Goal: Navigation & Orientation: Find specific page/section

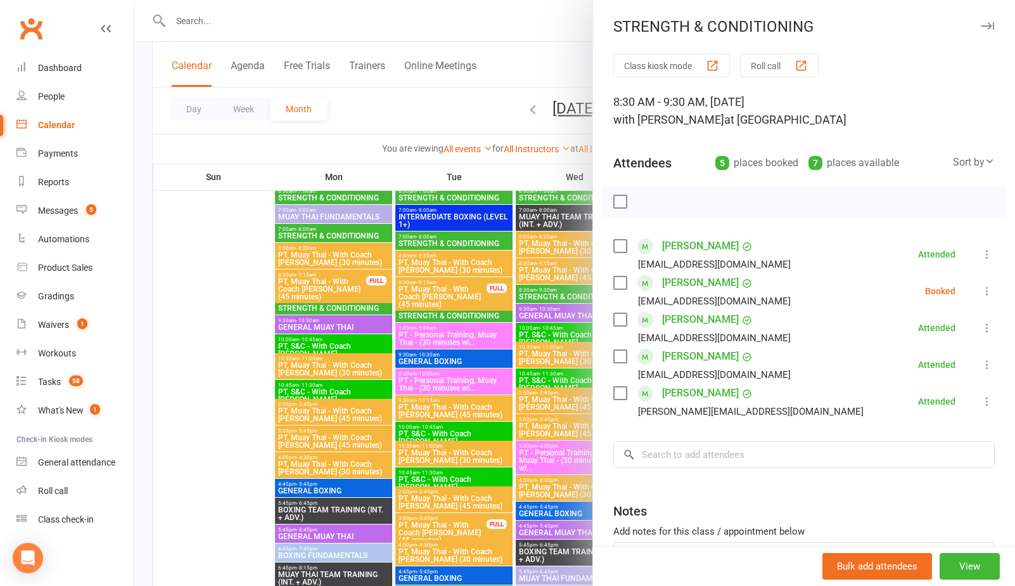
click at [376, 117] on div at bounding box center [574, 293] width 881 height 586
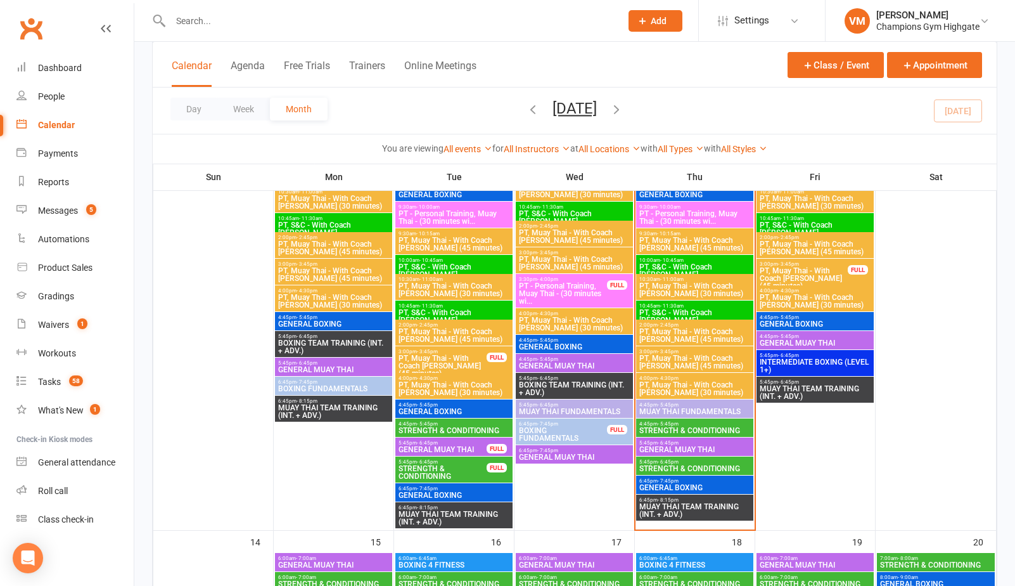
scroll to position [841, 0]
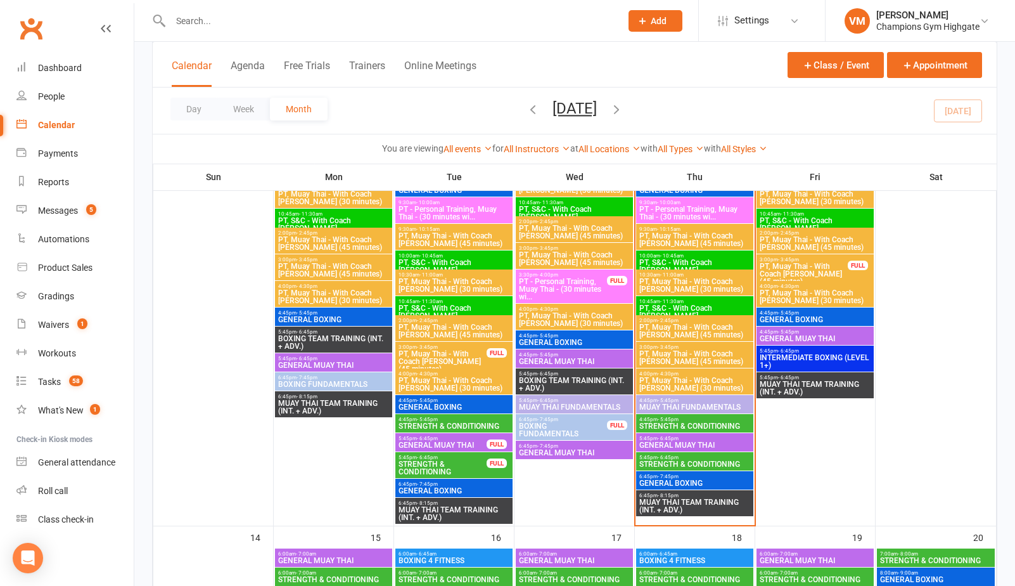
click at [707, 416] on span "4:45pm - 5:45pm" at bounding box center [695, 419] width 112 height 6
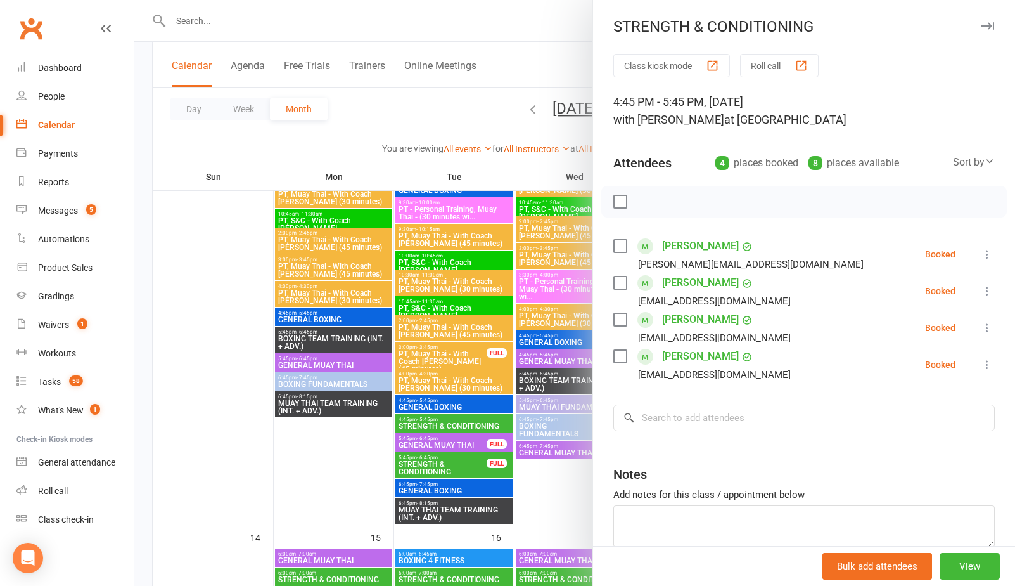
click at [551, 495] on div at bounding box center [574, 293] width 881 height 586
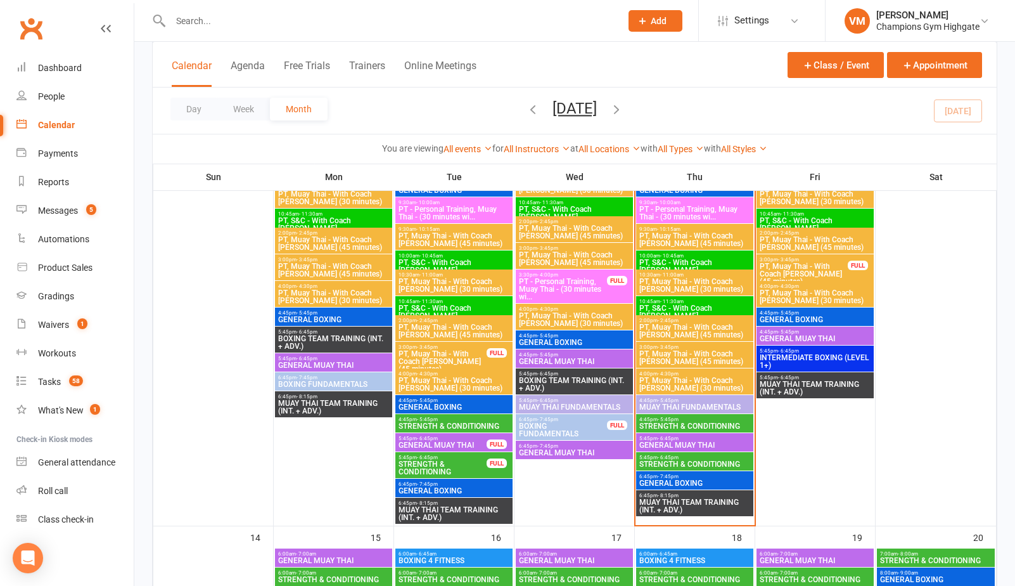
click at [675, 458] on span "- 6:45pm" at bounding box center [668, 457] width 21 height 6
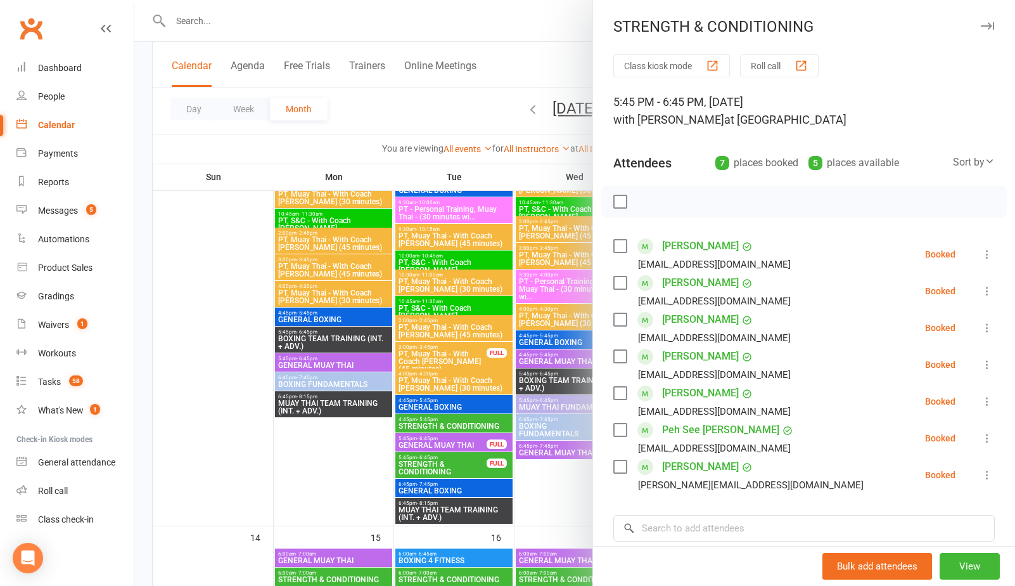
scroll to position [21, 0]
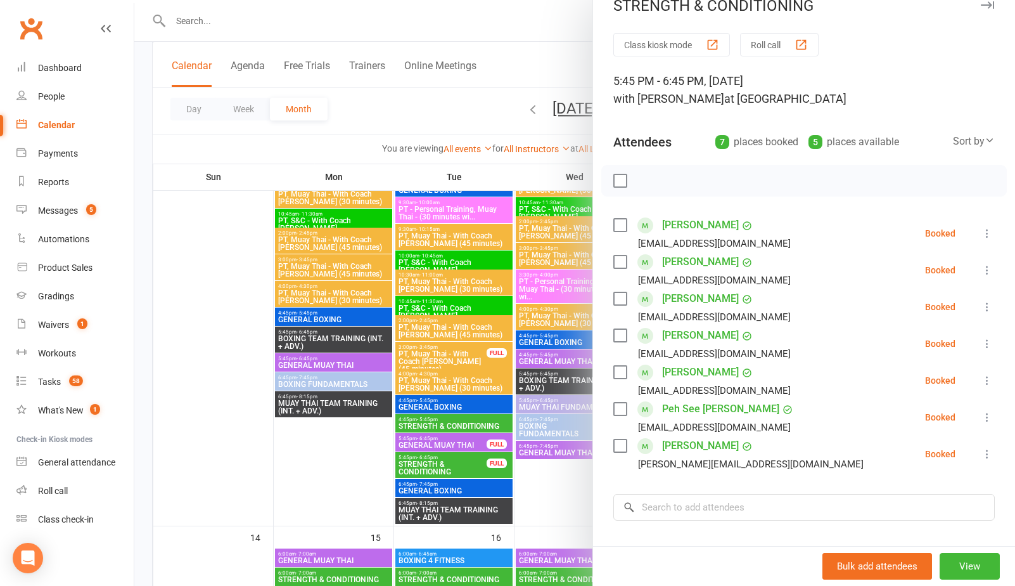
click at [344, 451] on div at bounding box center [574, 293] width 881 height 586
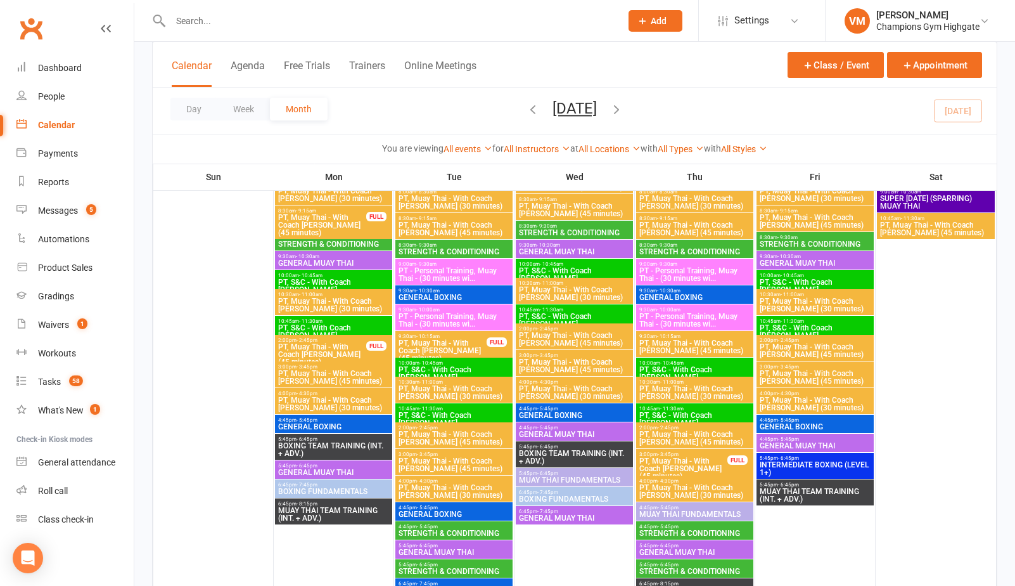
scroll to position [1385, 0]
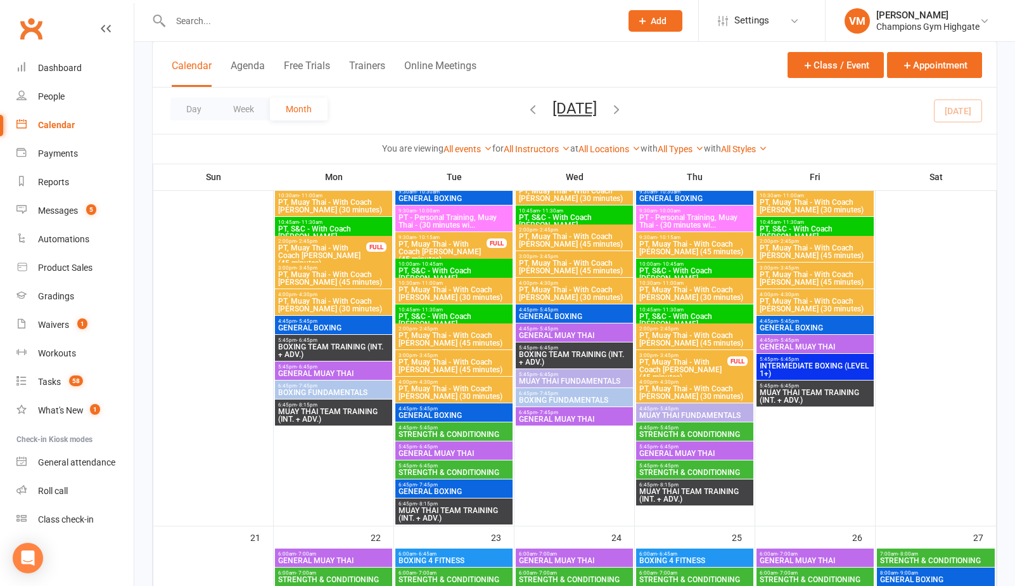
click at [409, 468] on span "STRENGTH & CONDITIONING" at bounding box center [454, 472] width 112 height 8
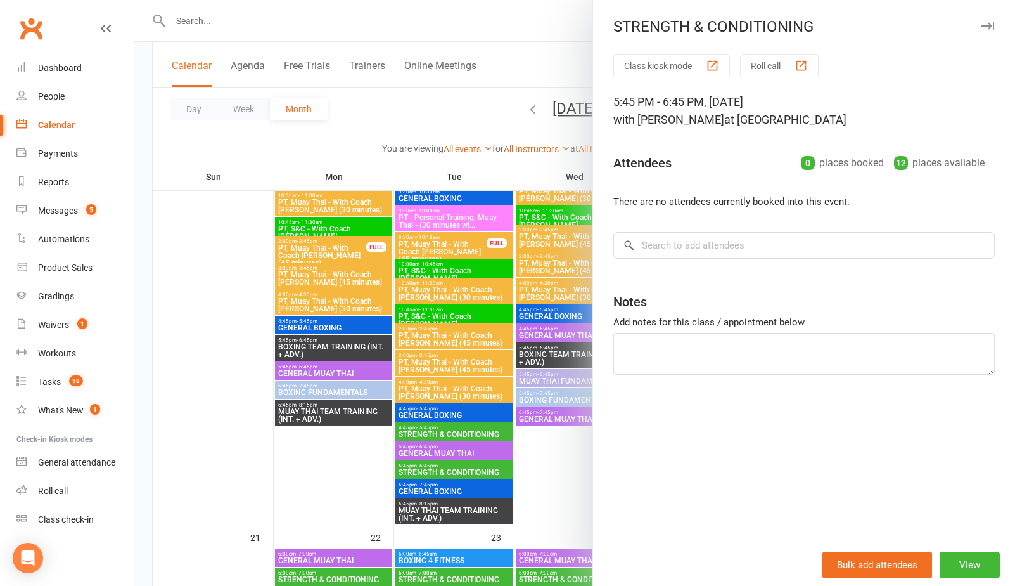
click at [409, 468] on div at bounding box center [574, 293] width 881 height 586
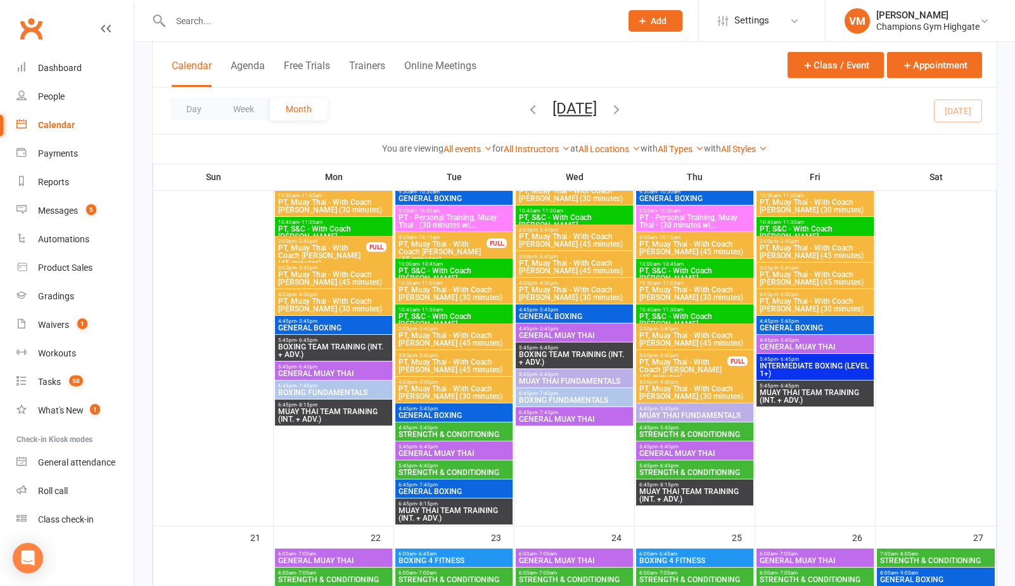
click at [432, 423] on div "4:45pm - 5:45pm STRENGTH & CONDITIONING" at bounding box center [453, 431] width 117 height 18
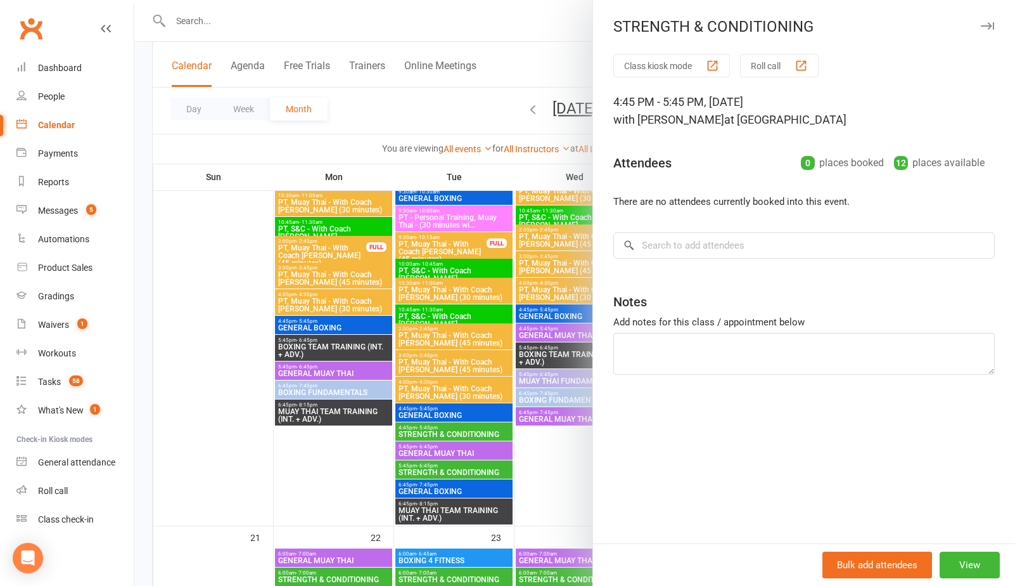
click at [321, 464] on div at bounding box center [574, 293] width 881 height 586
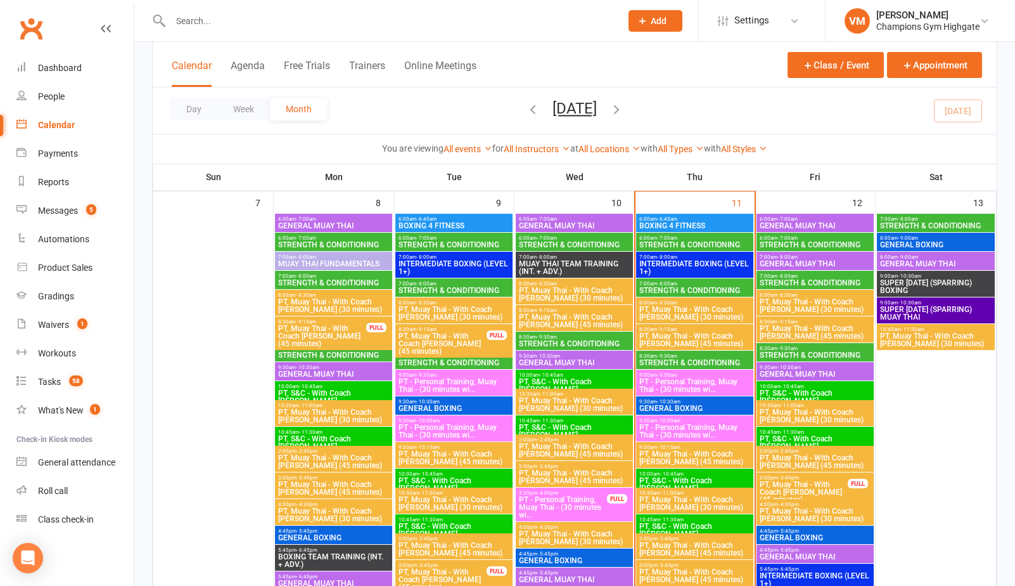
scroll to position [472, 0]
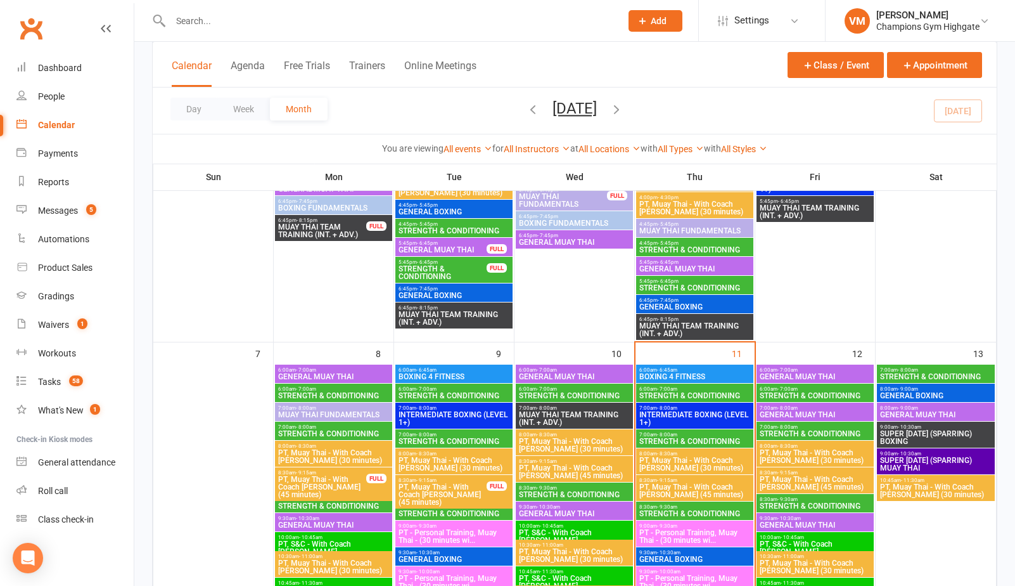
click at [798, 392] on span "STRENGTH & CONDITIONING" at bounding box center [815, 396] width 112 height 8
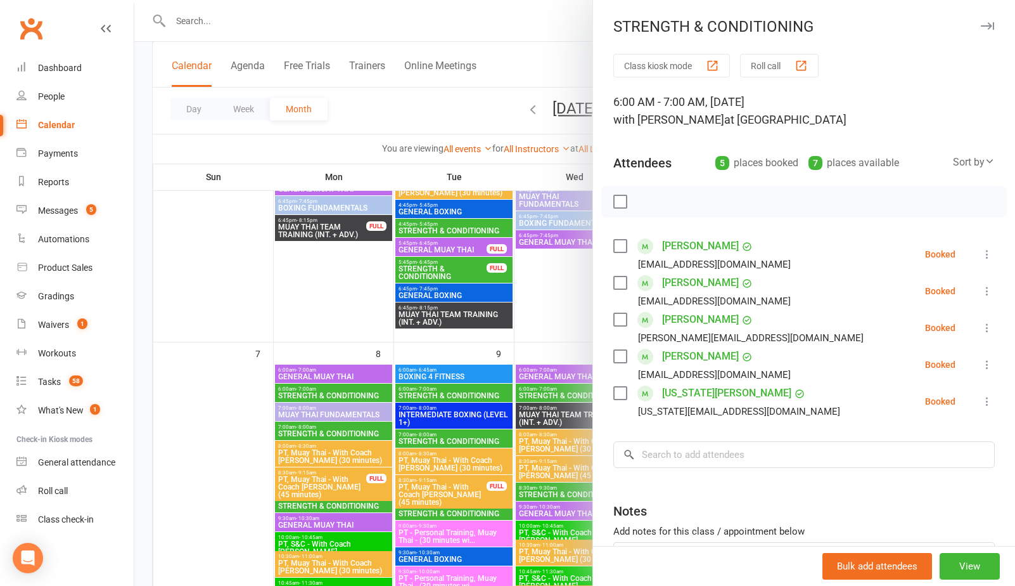
click at [565, 299] on div at bounding box center [574, 293] width 881 height 586
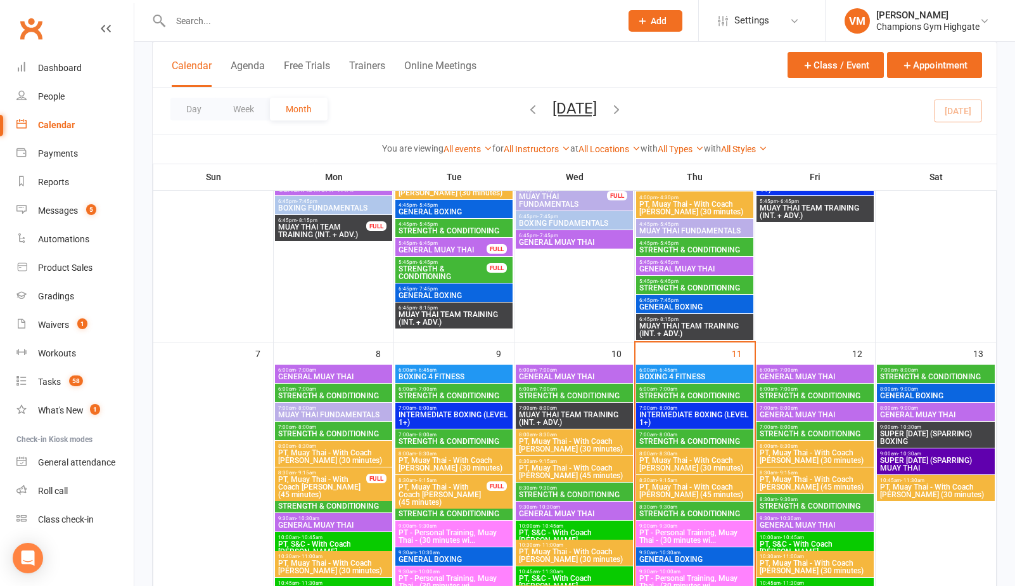
click at [820, 430] on span "STRENGTH & CONDITIONING" at bounding box center [815, 434] width 112 height 8
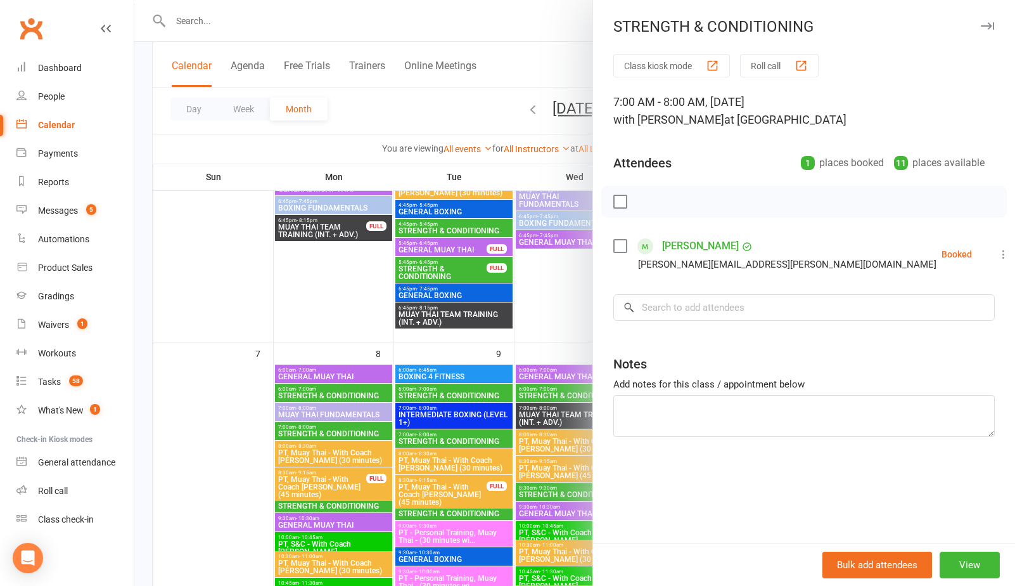
click at [558, 292] on div at bounding box center [574, 293] width 881 height 586
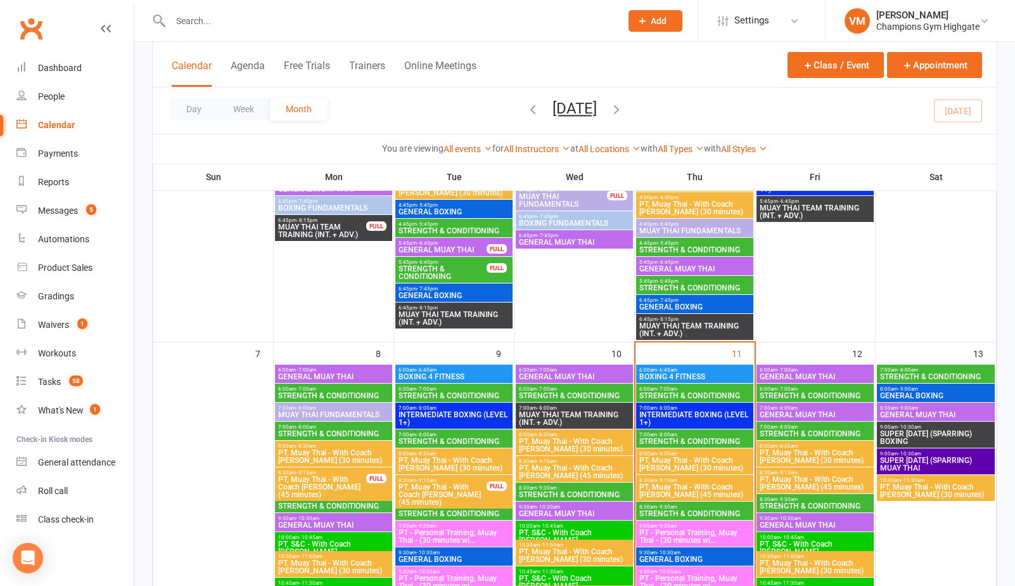
click at [766, 502] on span "STRENGTH & CONDITIONING" at bounding box center [815, 506] width 112 height 8
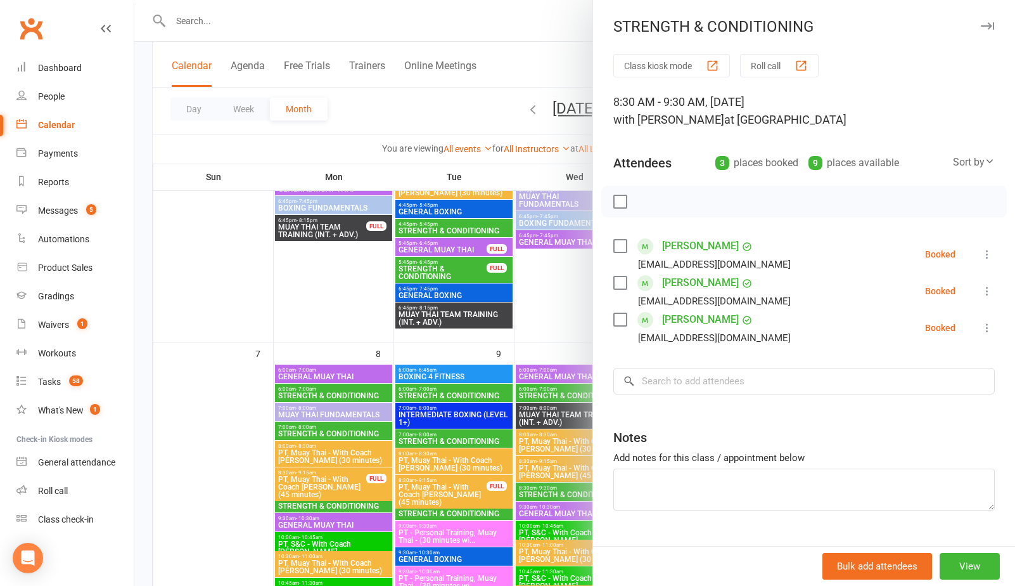
click at [550, 298] on div at bounding box center [574, 293] width 881 height 586
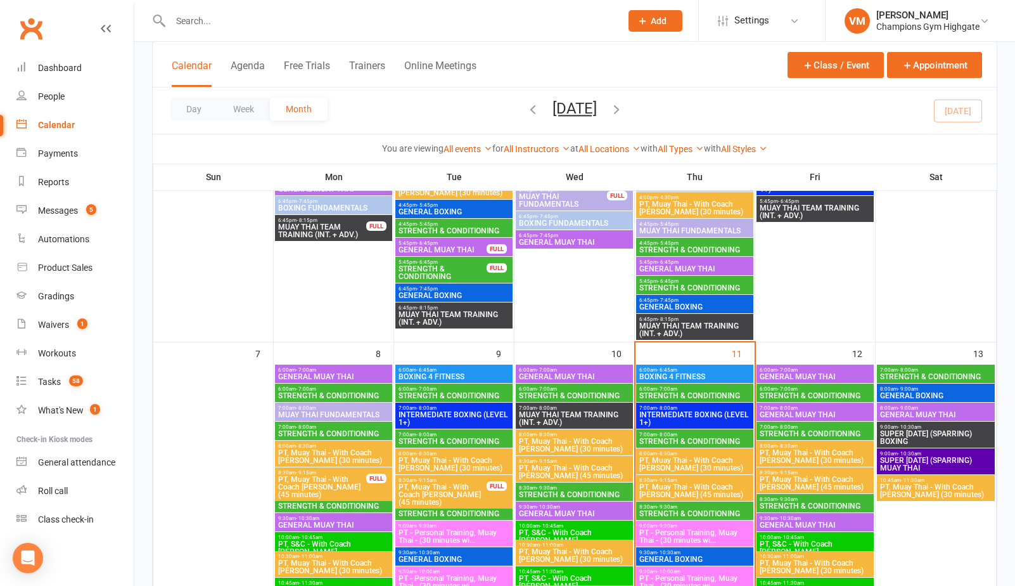
click at [806, 389] on span "6:00am - 7:00am" at bounding box center [815, 389] width 112 height 6
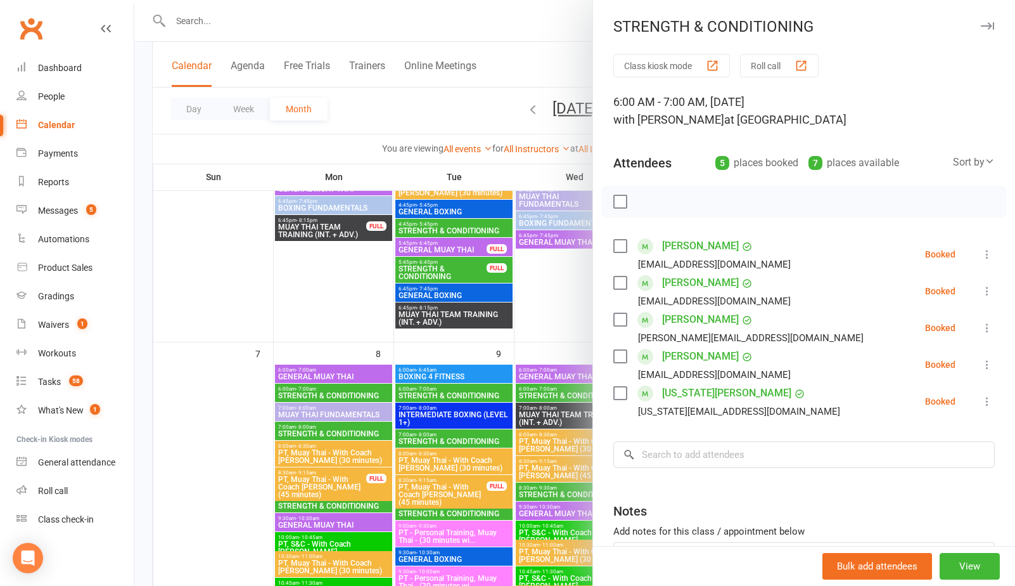
click at [363, 294] on div at bounding box center [574, 293] width 881 height 586
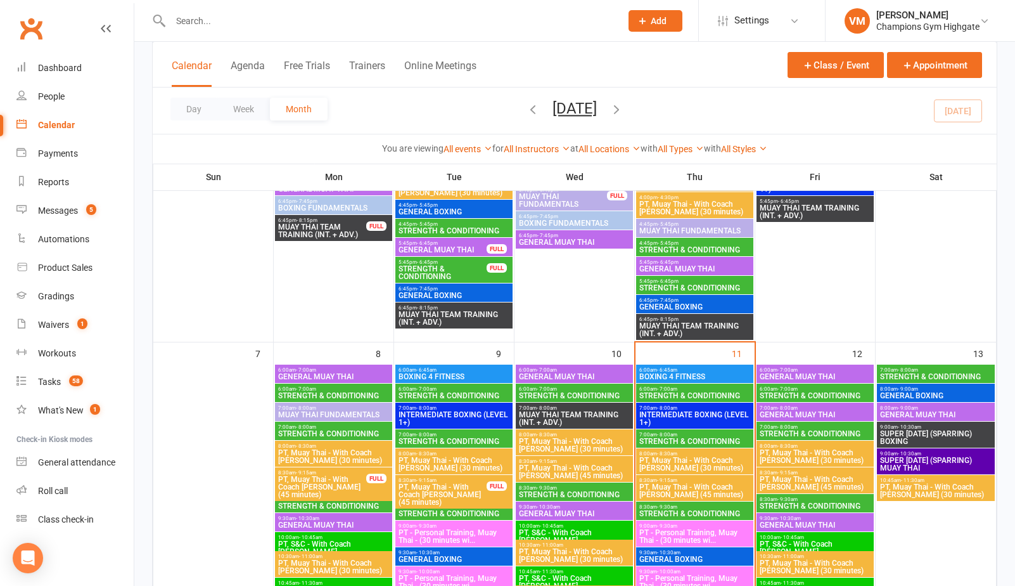
click at [911, 373] on span "STRENGTH & CONDITIONING" at bounding box center [936, 377] width 113 height 8
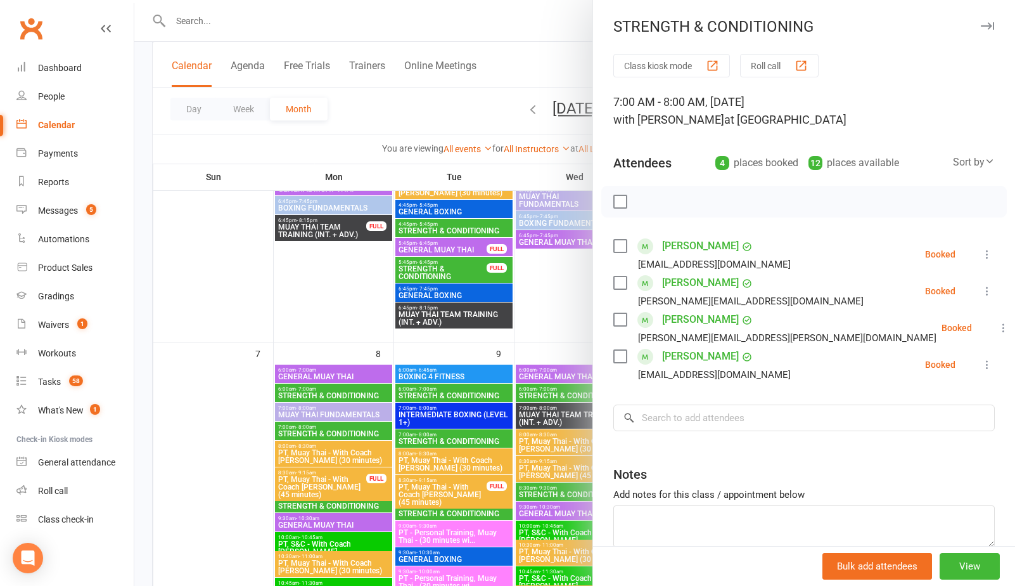
click at [331, 295] on div at bounding box center [574, 293] width 881 height 586
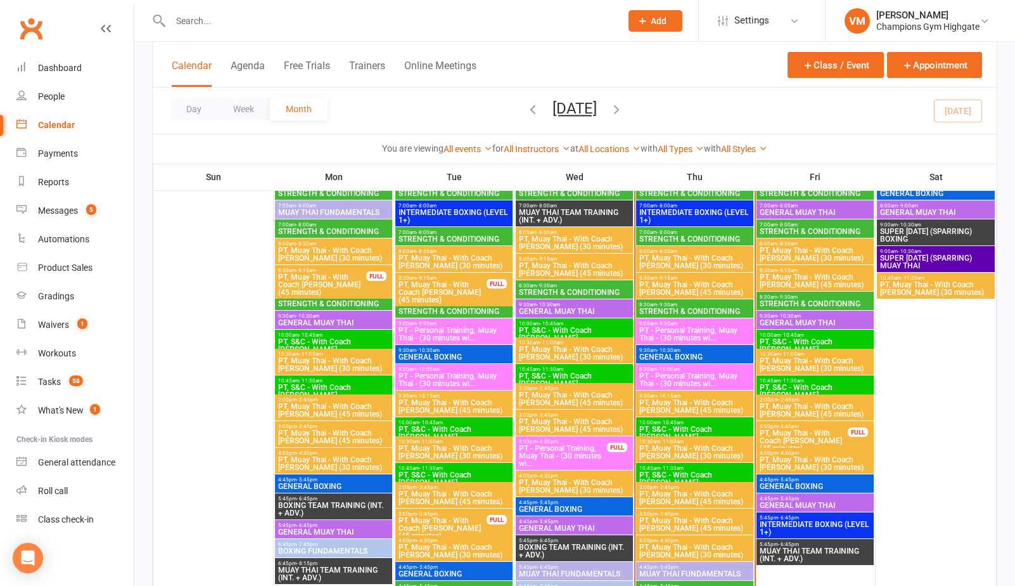
scroll to position [563, 0]
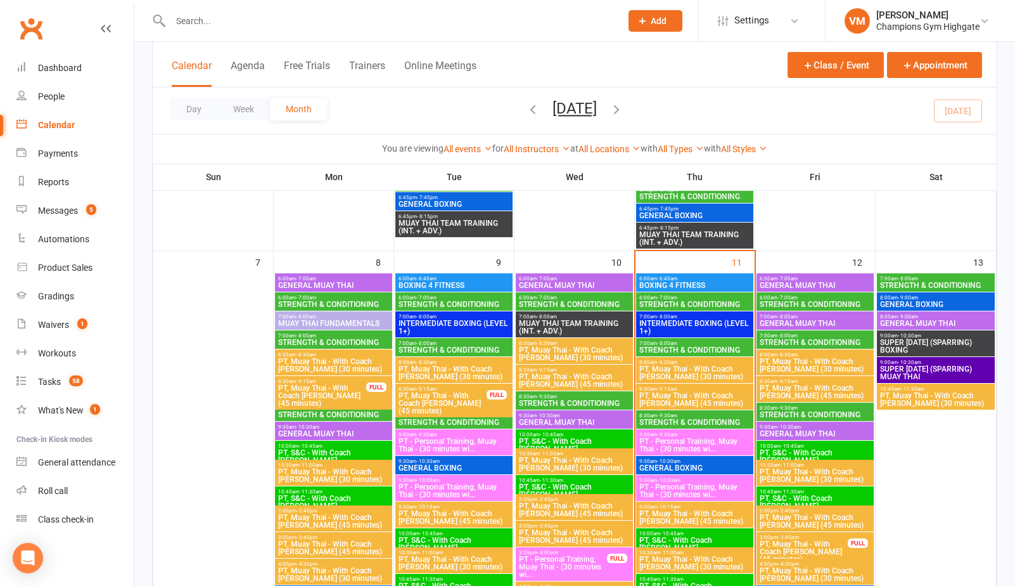
click at [66, 115] on link "Calendar" at bounding box center [74, 125] width 117 height 29
click at [65, 208] on div "Messages" at bounding box center [58, 210] width 40 height 10
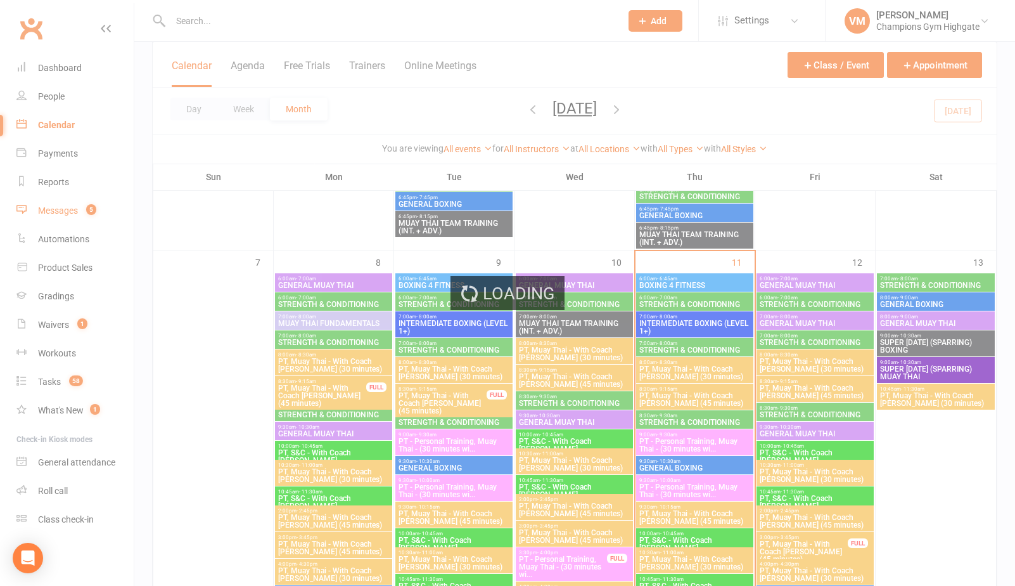
click at [65, 208] on div "Loading" at bounding box center [507, 293] width 1015 height 586
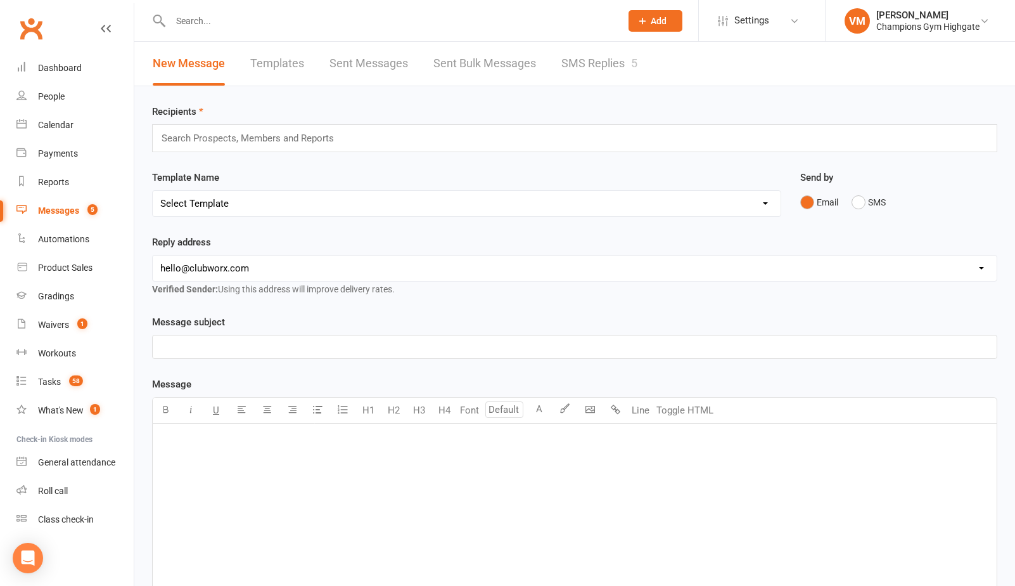
click at [598, 77] on link "SMS Replies 5" at bounding box center [600, 64] width 76 height 44
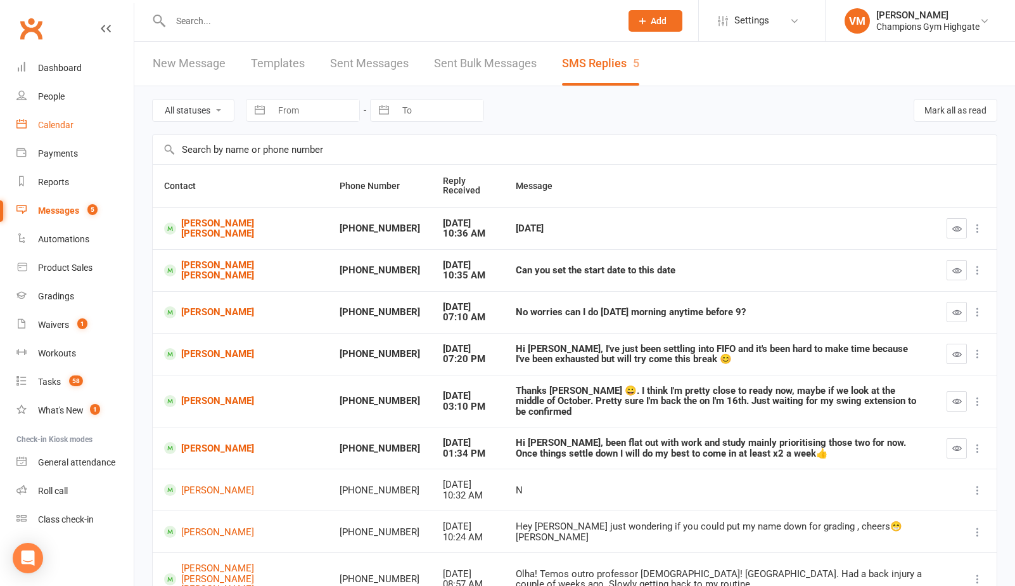
click at [58, 127] on div "Calendar" at bounding box center [55, 125] width 35 height 10
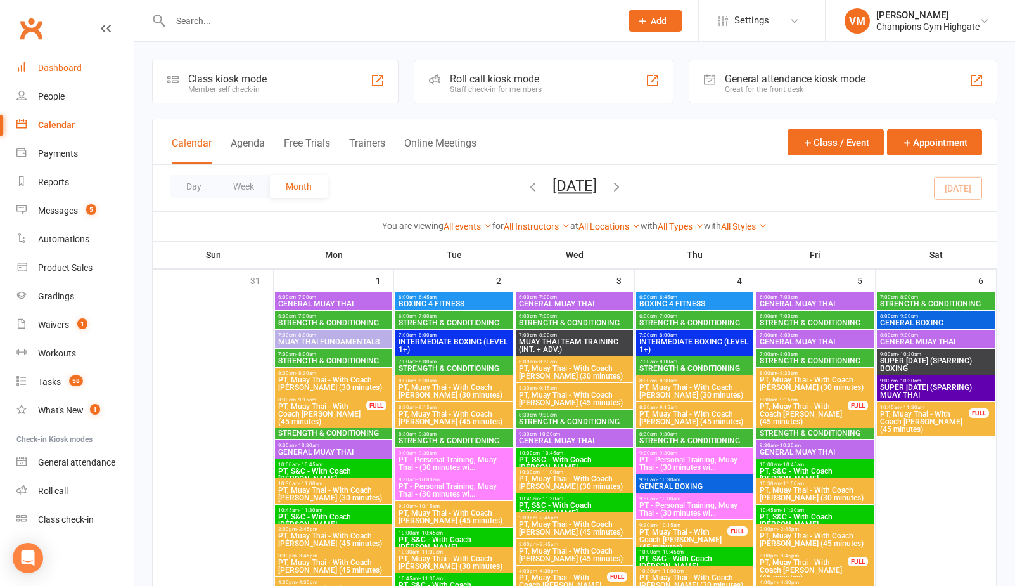
click at [60, 67] on div "Dashboard" at bounding box center [60, 68] width 44 height 10
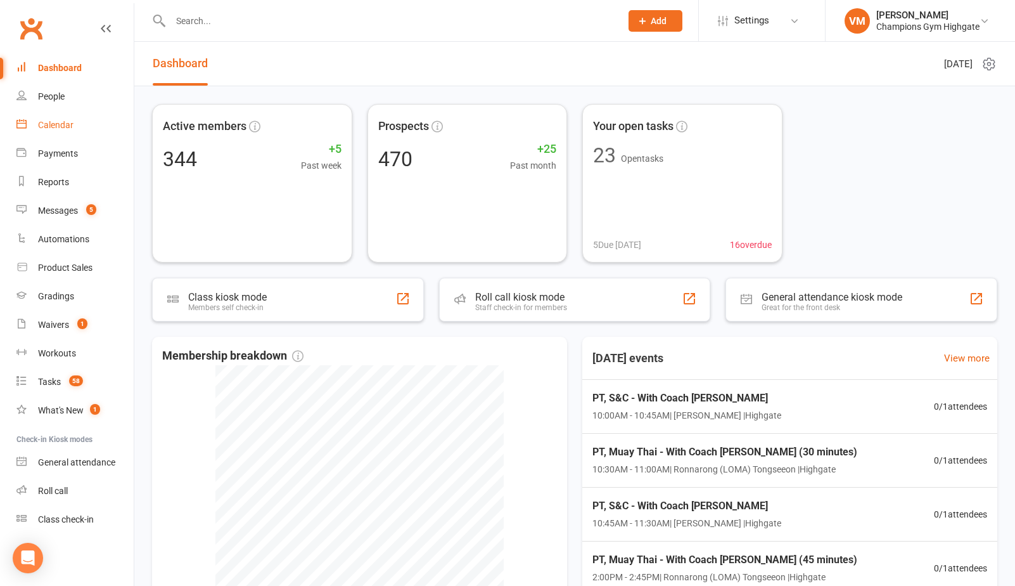
click at [85, 124] on link "Calendar" at bounding box center [74, 125] width 117 height 29
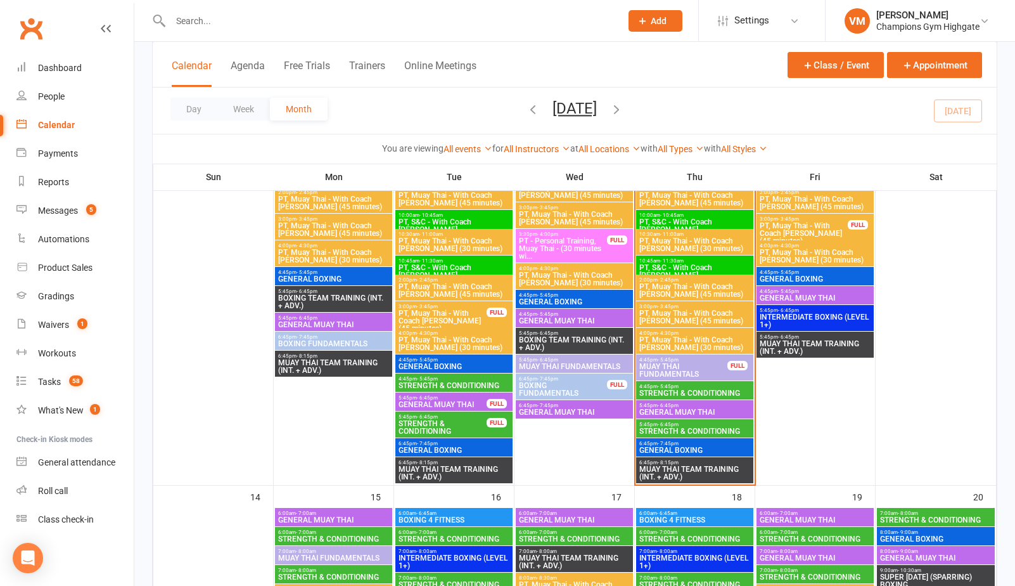
scroll to position [903, 0]
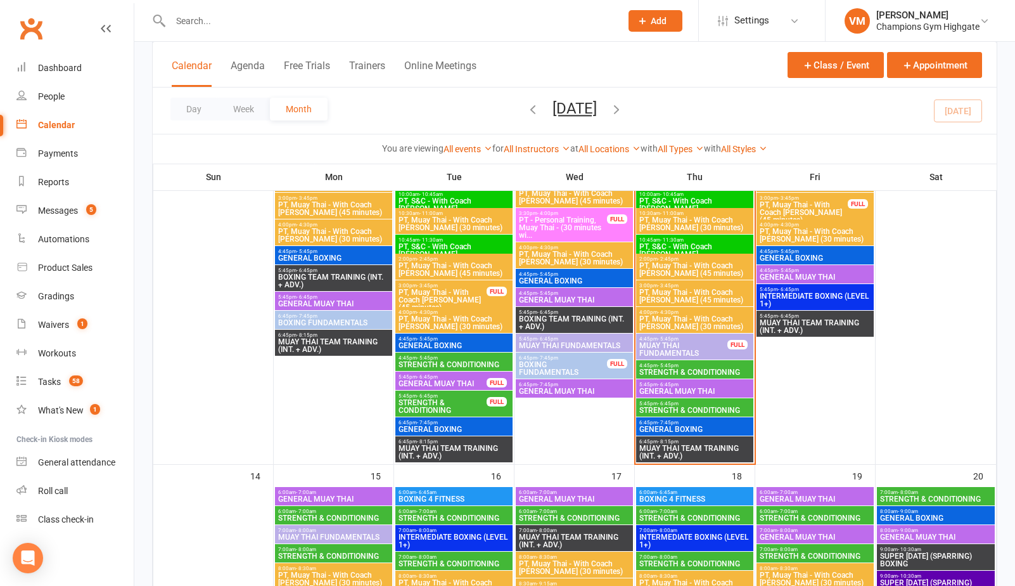
click at [680, 406] on span "STRENGTH & CONDITIONING" at bounding box center [695, 410] width 112 height 8
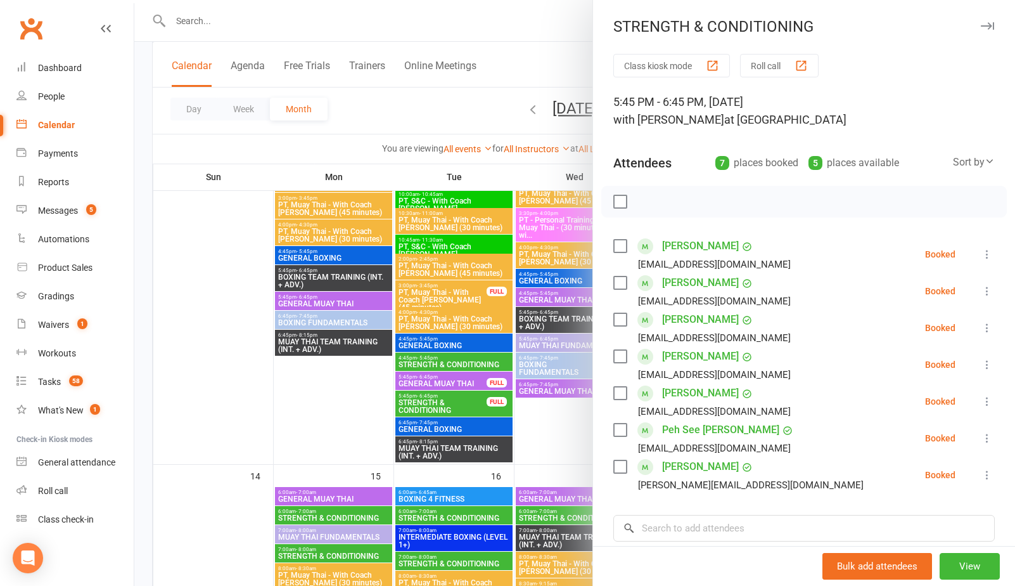
click at [543, 436] on div at bounding box center [574, 293] width 881 height 586
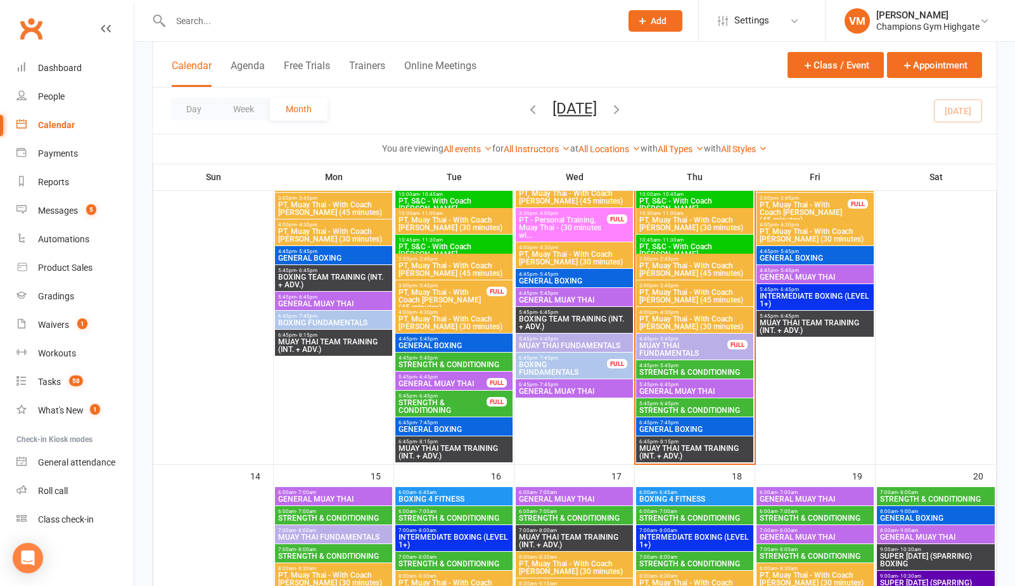
click at [703, 366] on span "4:45pm - 5:45pm" at bounding box center [695, 366] width 112 height 6
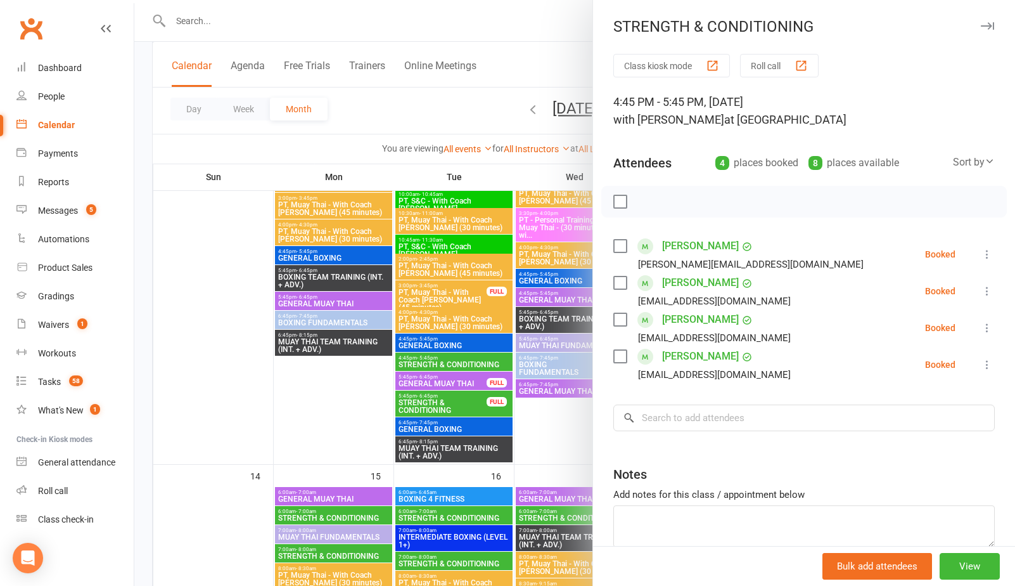
click at [562, 430] on div at bounding box center [574, 293] width 881 height 586
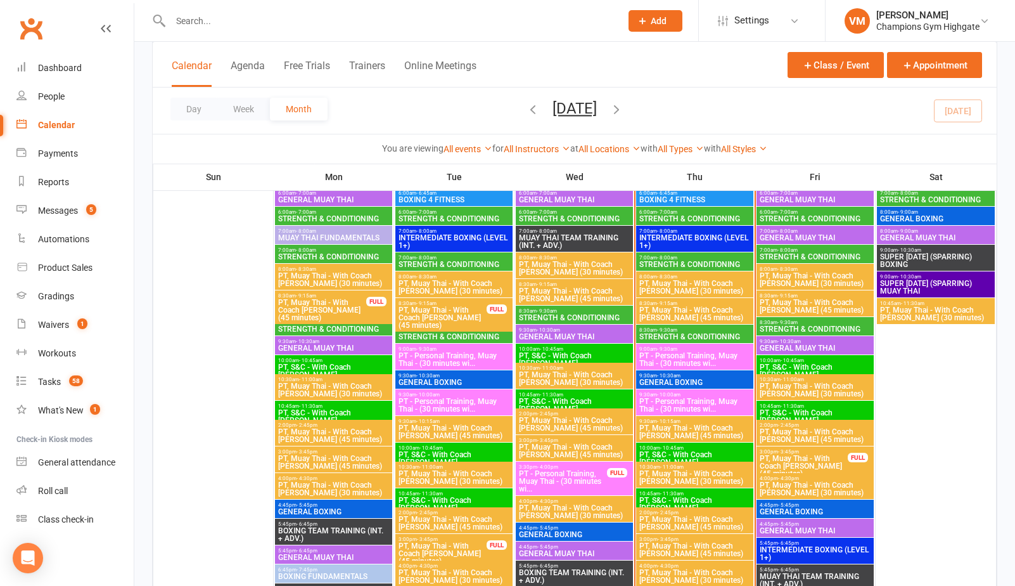
scroll to position [567, 0]
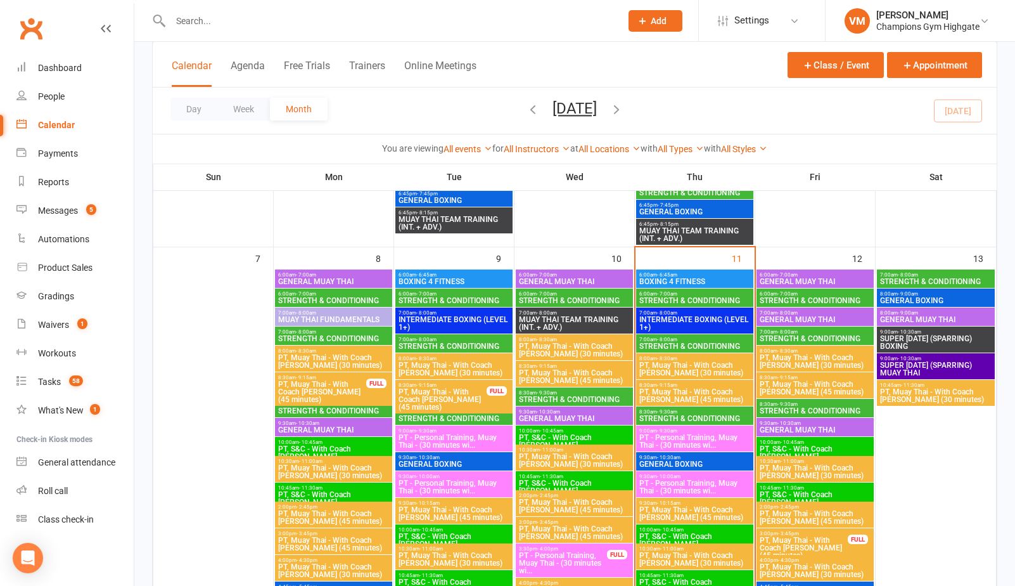
click at [647, 340] on span "7:00am - 8:00am" at bounding box center [695, 340] width 112 height 6
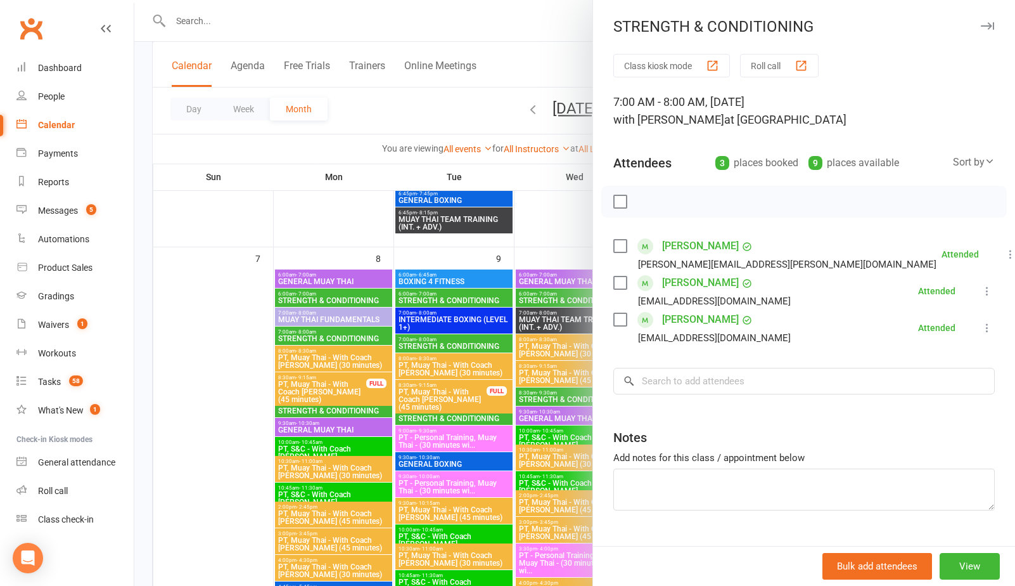
click at [359, 198] on div at bounding box center [574, 293] width 881 height 586
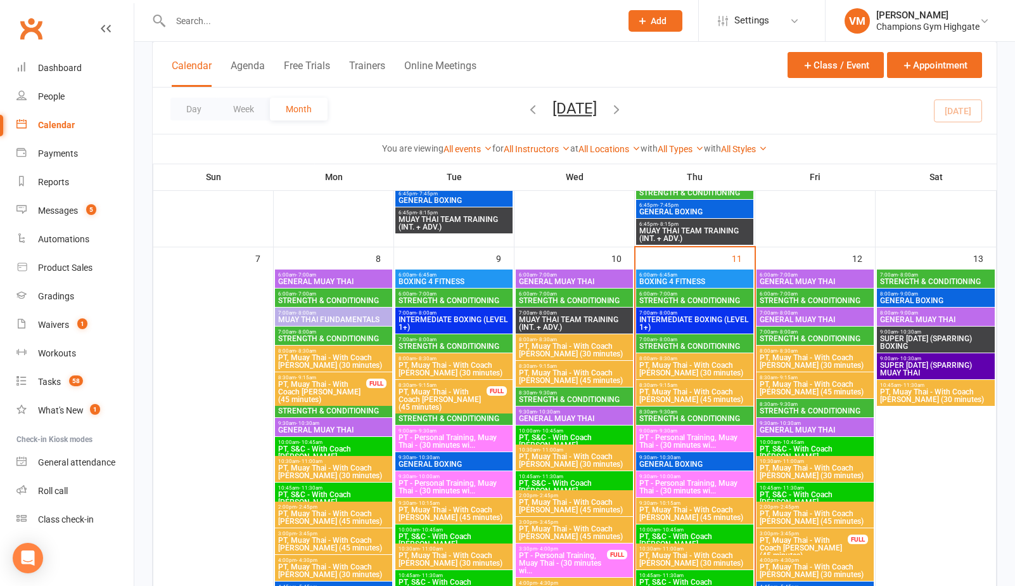
click at [714, 298] on span "STRENGTH & CONDITIONING" at bounding box center [695, 301] width 112 height 8
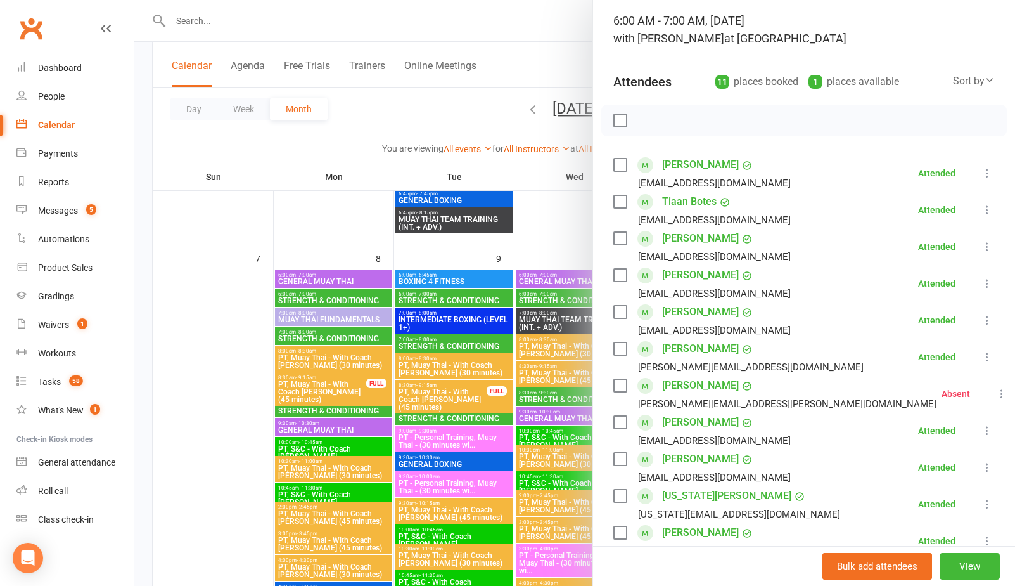
scroll to position [75, 0]
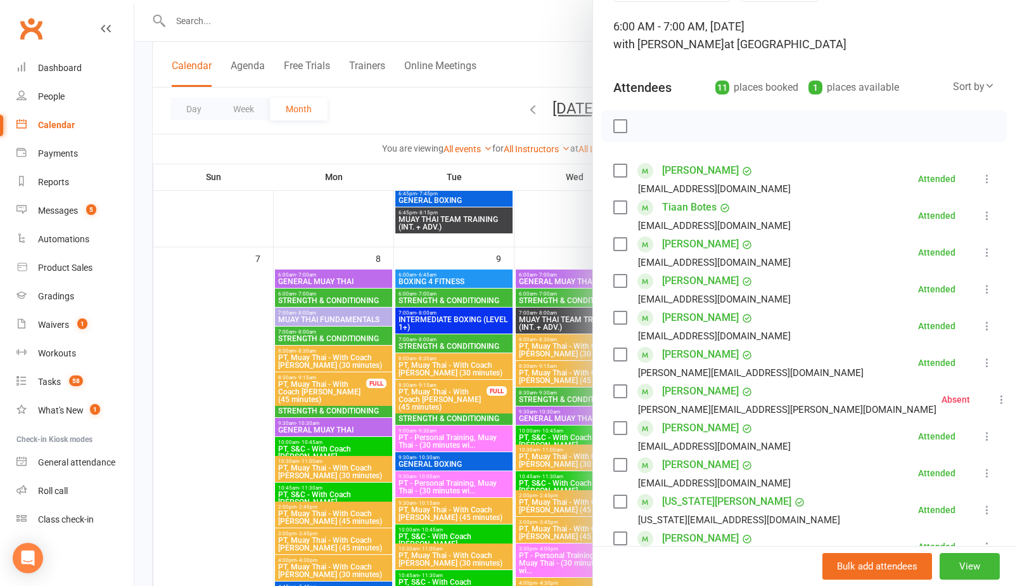
click at [321, 160] on div at bounding box center [574, 293] width 881 height 586
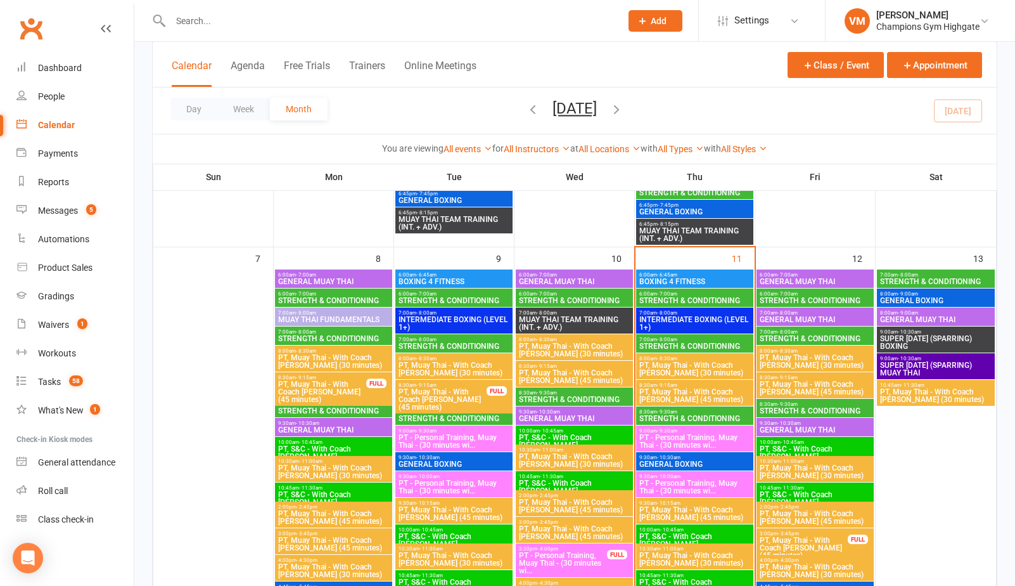
click at [689, 345] on span "STRENGTH & CONDITIONING" at bounding box center [695, 346] width 112 height 8
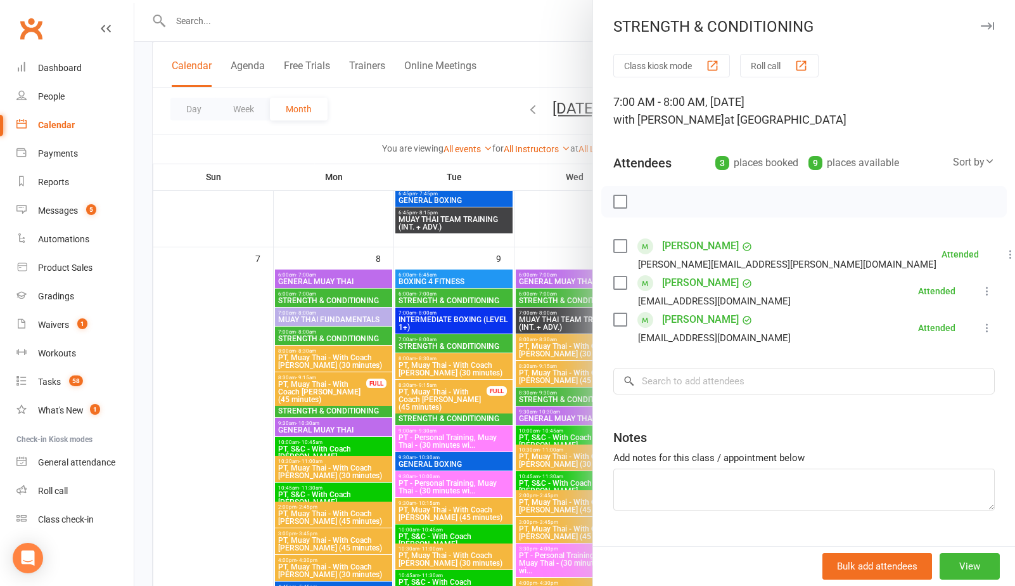
click at [566, 221] on div at bounding box center [574, 293] width 881 height 586
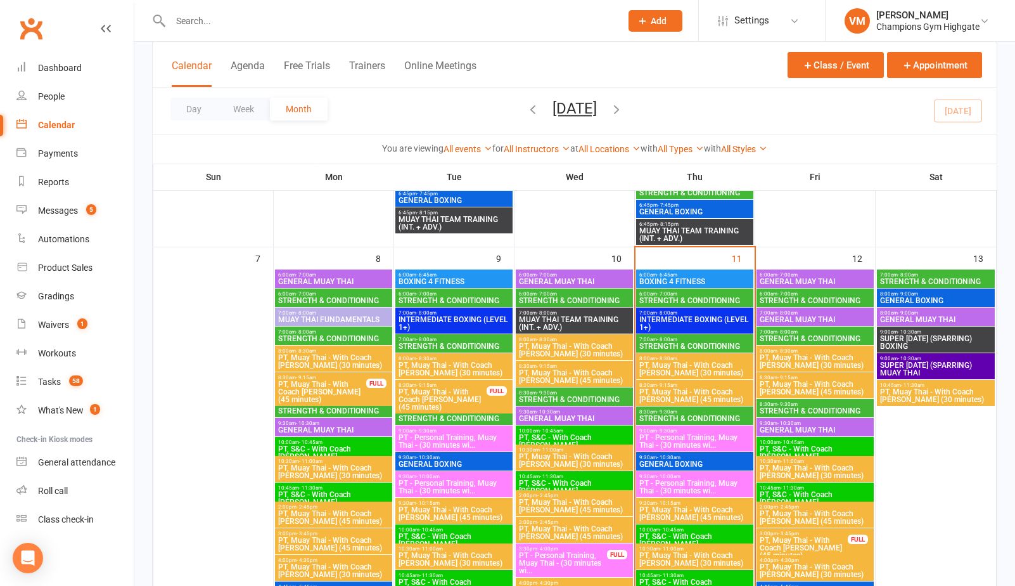
click at [804, 297] on span "STRENGTH & CONDITIONING" at bounding box center [815, 301] width 112 height 8
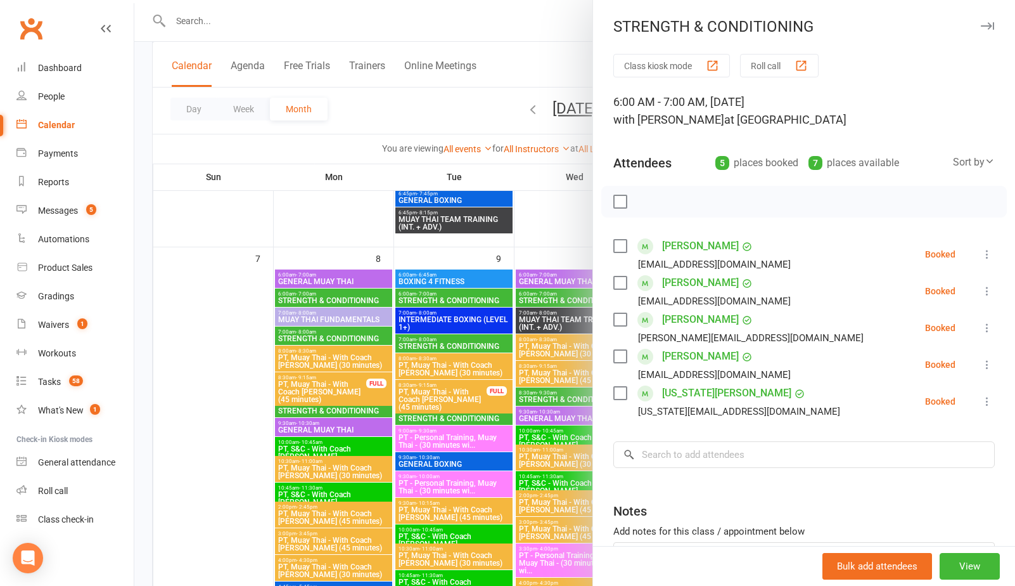
click at [563, 228] on div at bounding box center [574, 293] width 881 height 586
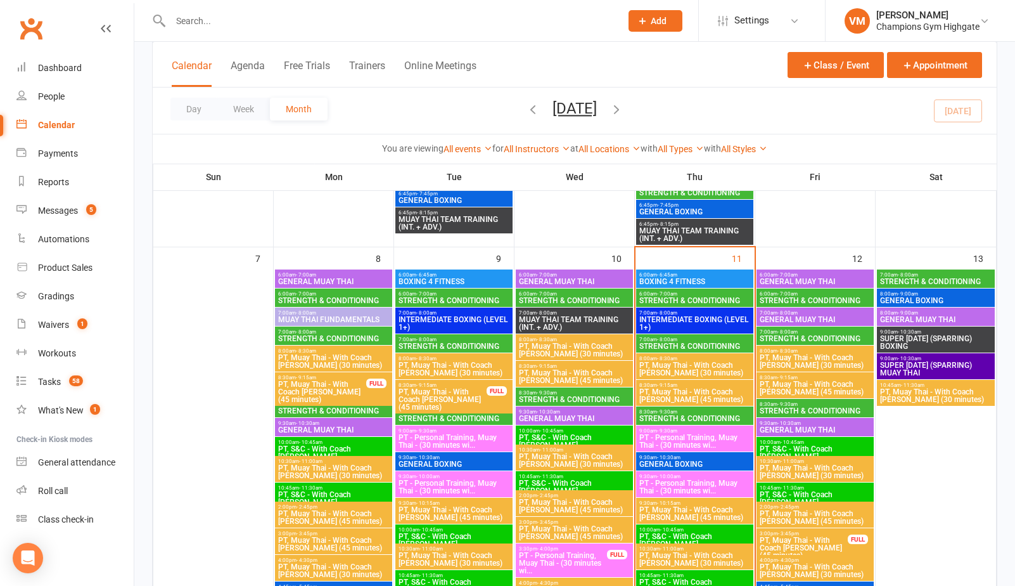
click at [714, 342] on span "STRENGTH & CONDITIONING" at bounding box center [695, 346] width 112 height 8
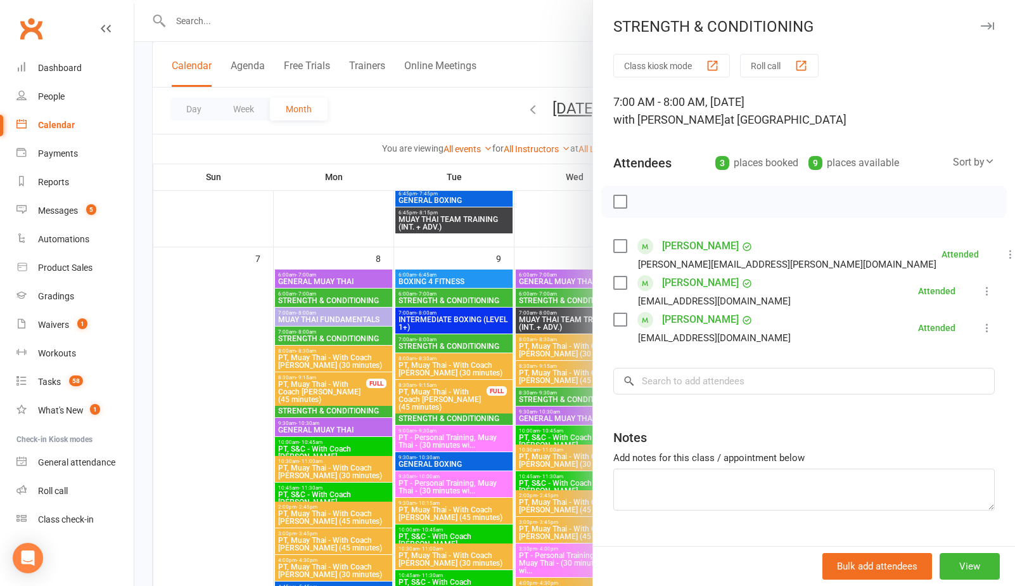
click at [546, 212] on div at bounding box center [574, 293] width 881 height 586
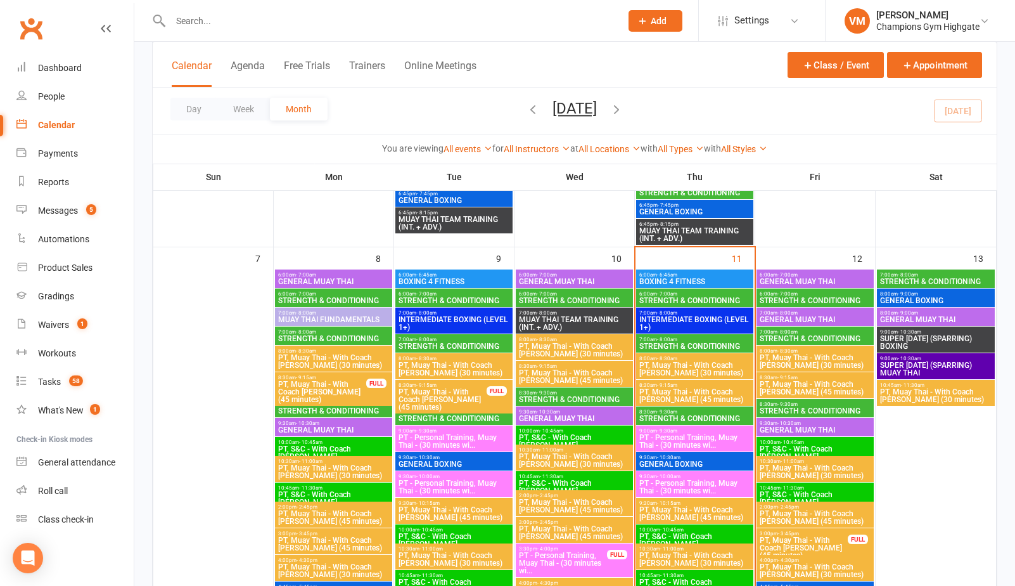
click at [713, 299] on span "STRENGTH & CONDITIONING" at bounding box center [695, 301] width 112 height 8
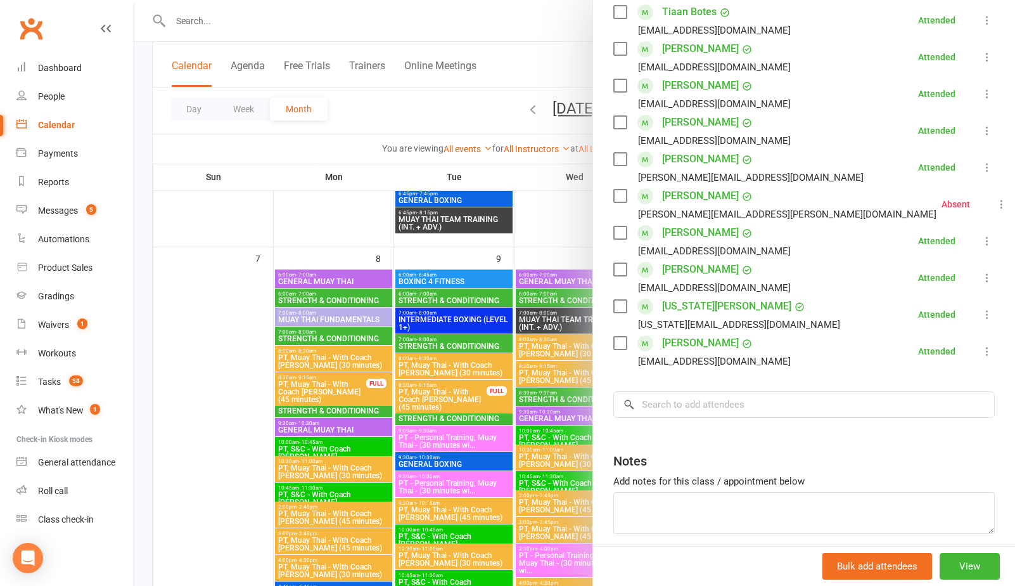
scroll to position [322, 0]
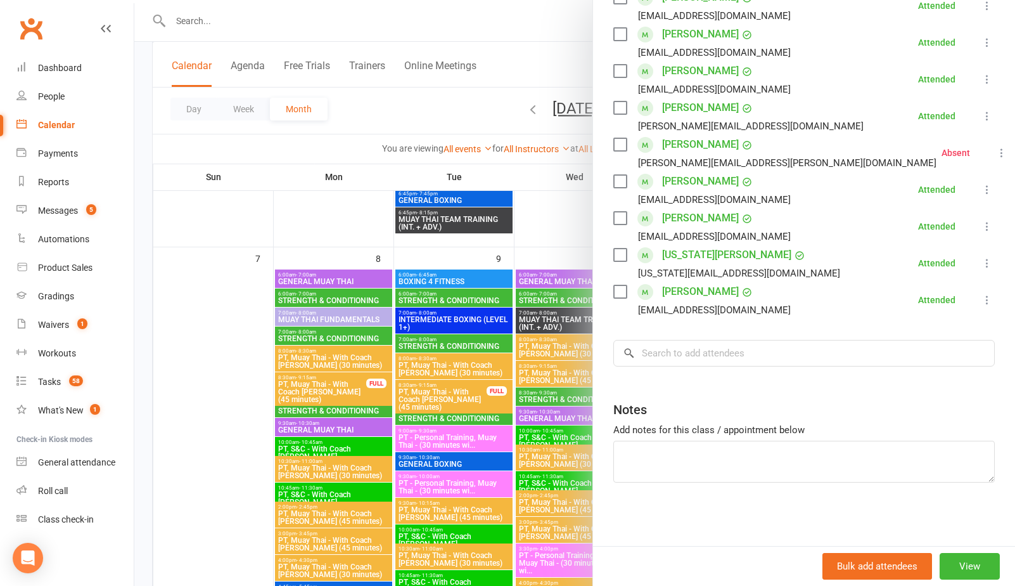
click at [548, 209] on div at bounding box center [574, 293] width 881 height 586
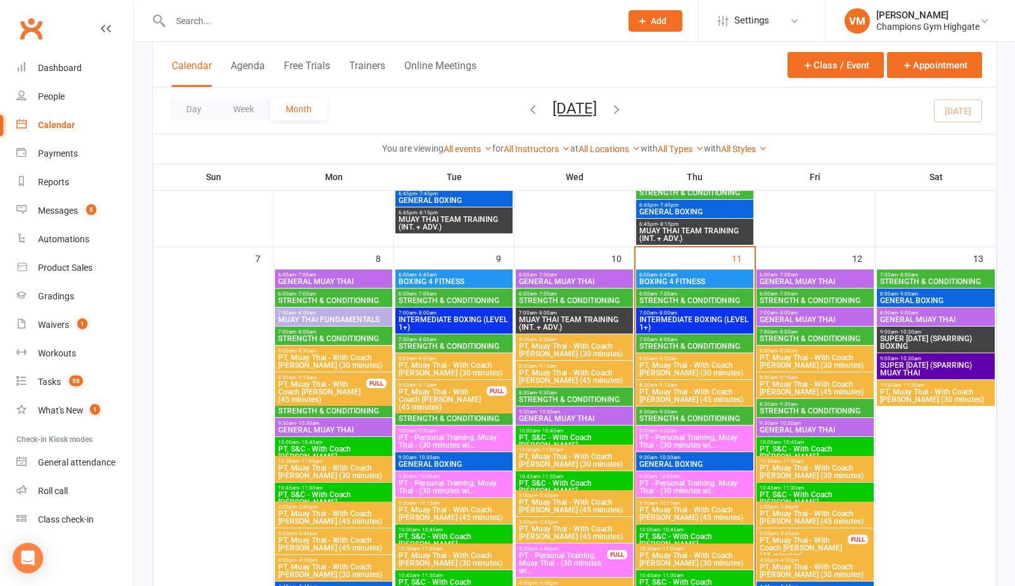
click at [665, 338] on span "- 8:00am" at bounding box center [667, 340] width 20 height 6
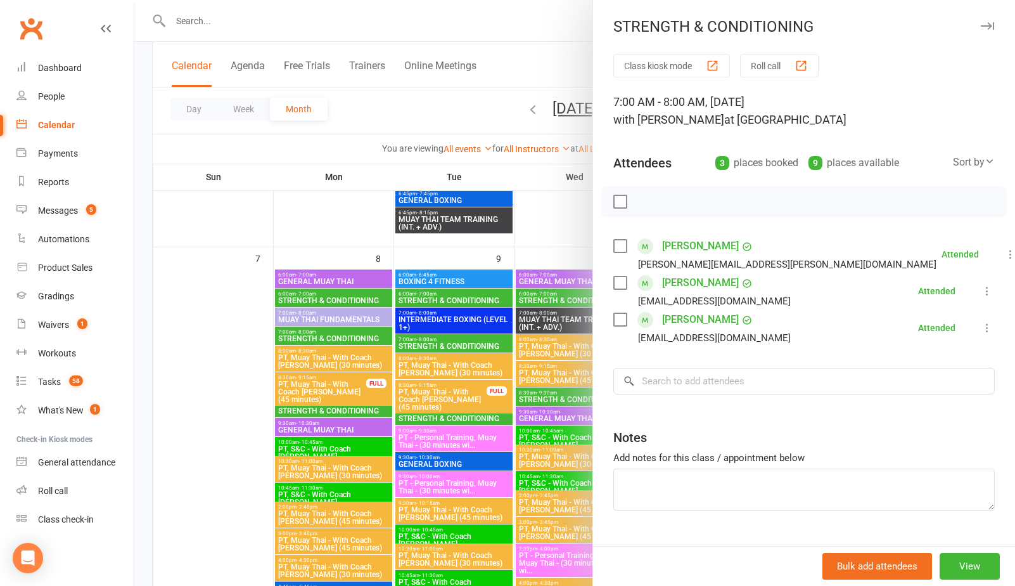
click at [561, 219] on div at bounding box center [574, 293] width 881 height 586
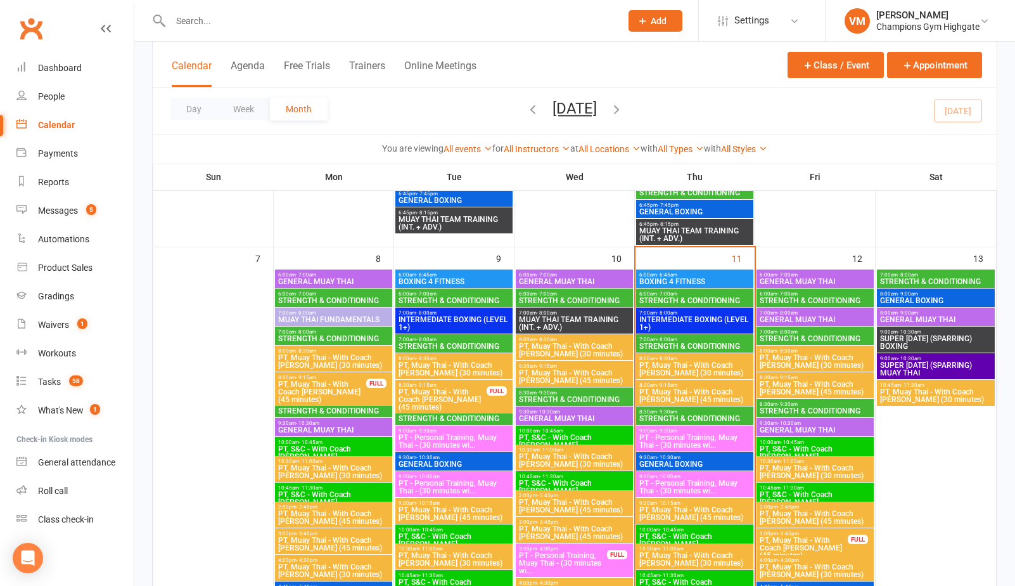
click at [653, 413] on span "8:30am - 9:30am" at bounding box center [695, 412] width 112 height 6
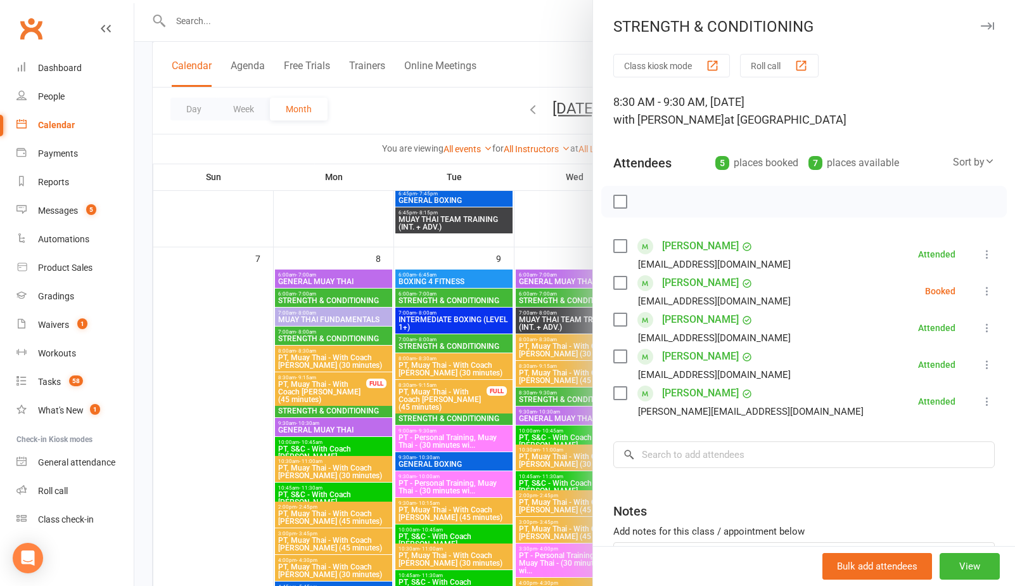
click at [574, 229] on div at bounding box center [574, 293] width 881 height 586
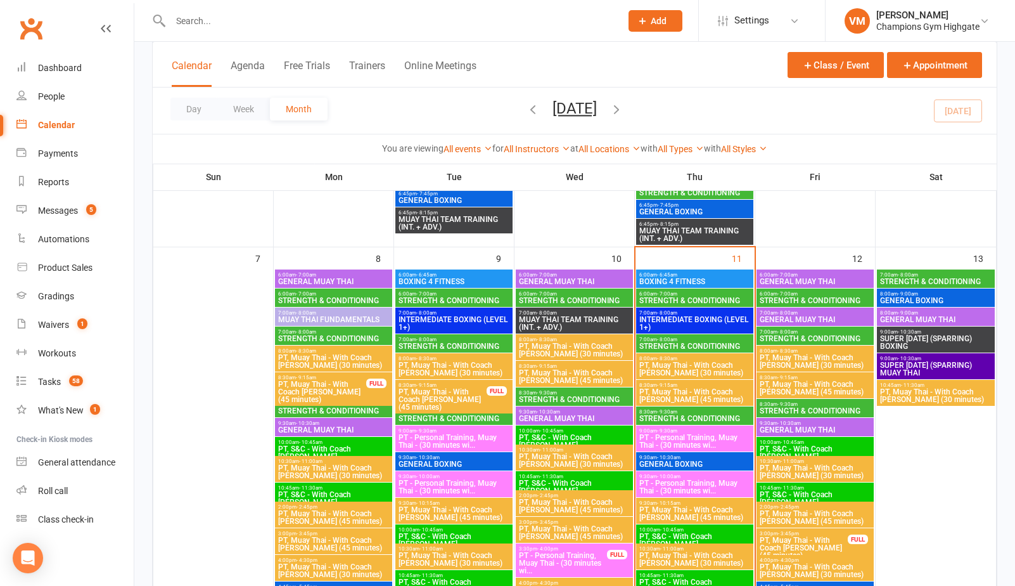
click at [805, 300] on span "STRENGTH & CONDITIONING" at bounding box center [815, 301] width 112 height 8
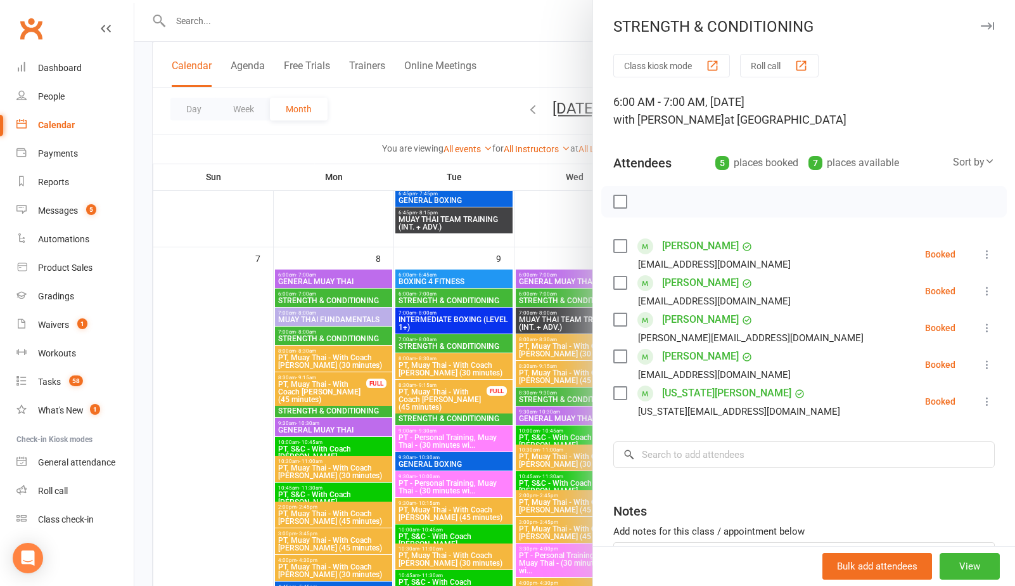
click at [566, 240] on div at bounding box center [574, 293] width 881 height 586
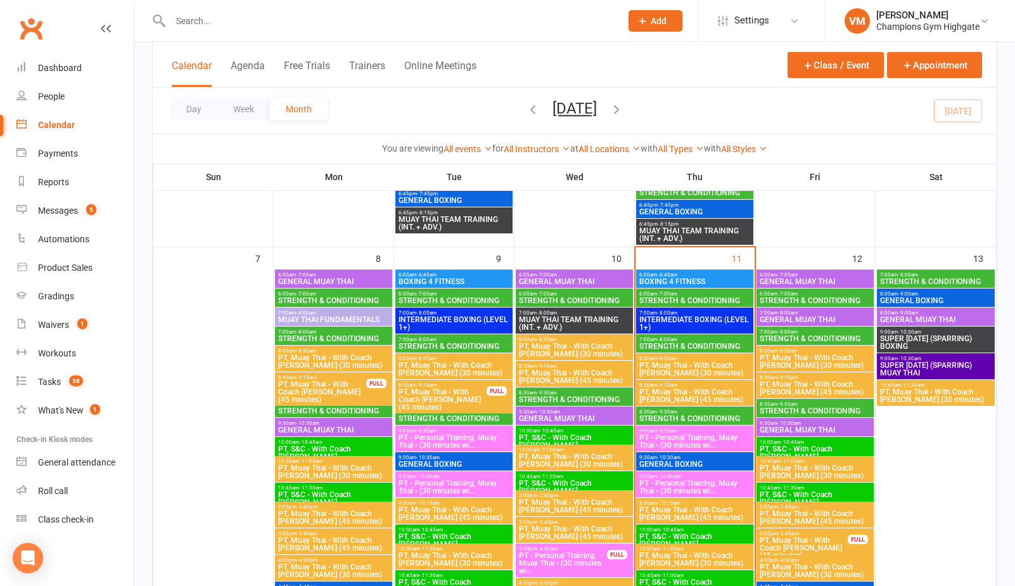
click at [780, 333] on span "- 8:00am" at bounding box center [788, 332] width 20 height 6
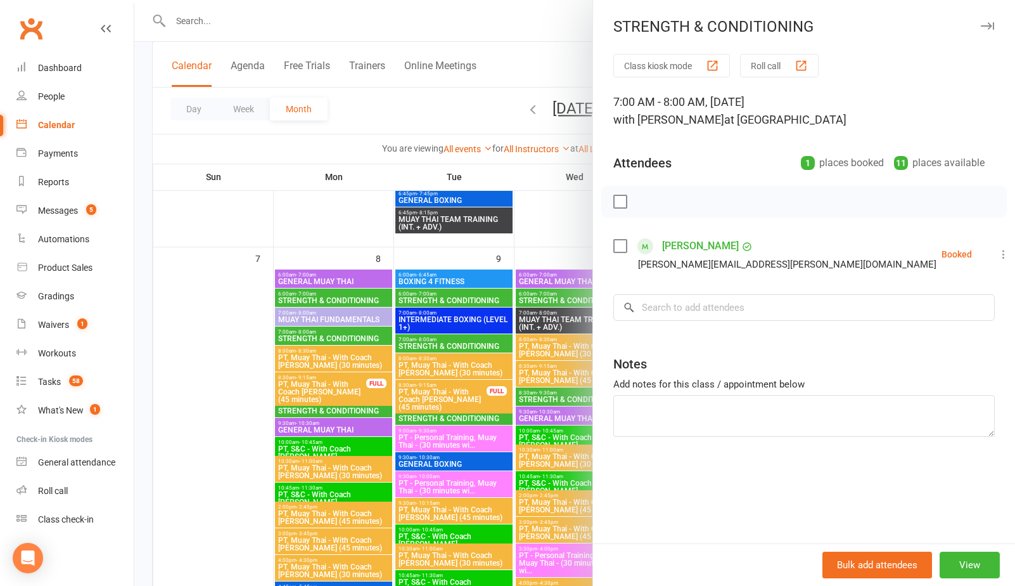
click at [581, 220] on div at bounding box center [574, 293] width 881 height 586
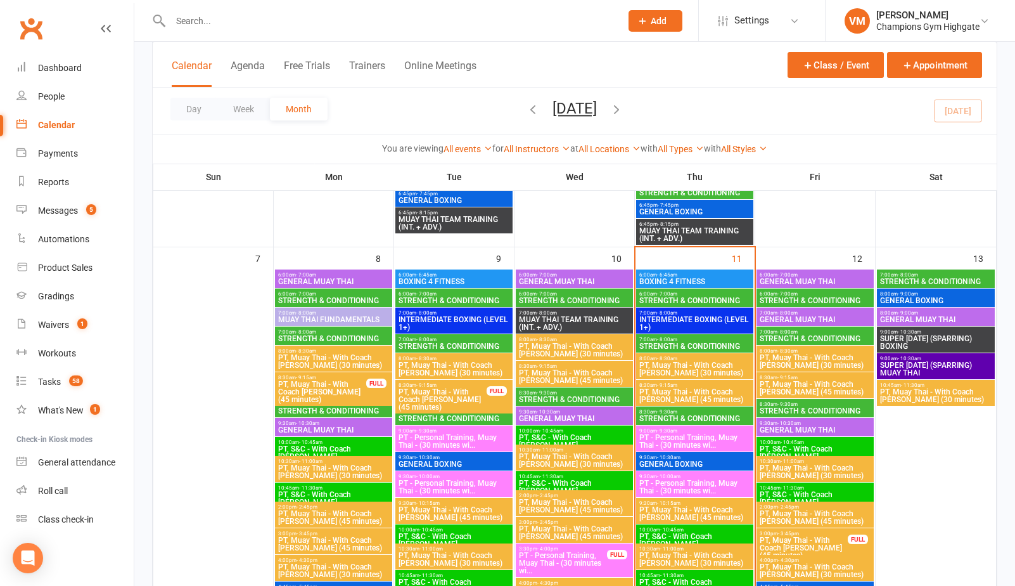
click at [812, 408] on span "STRENGTH & CONDITIONING" at bounding box center [815, 411] width 112 height 8
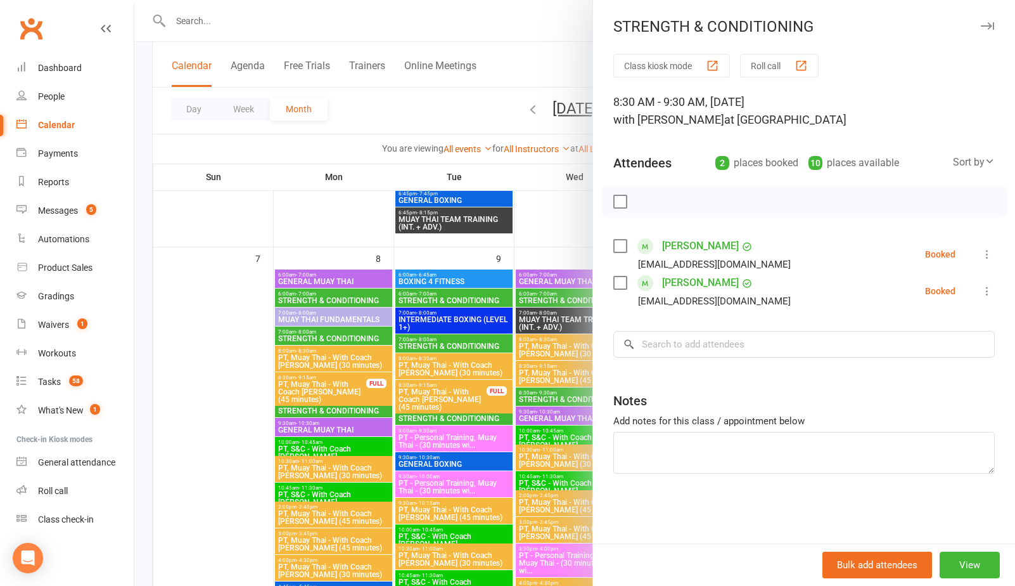
click at [575, 231] on div at bounding box center [574, 293] width 881 height 586
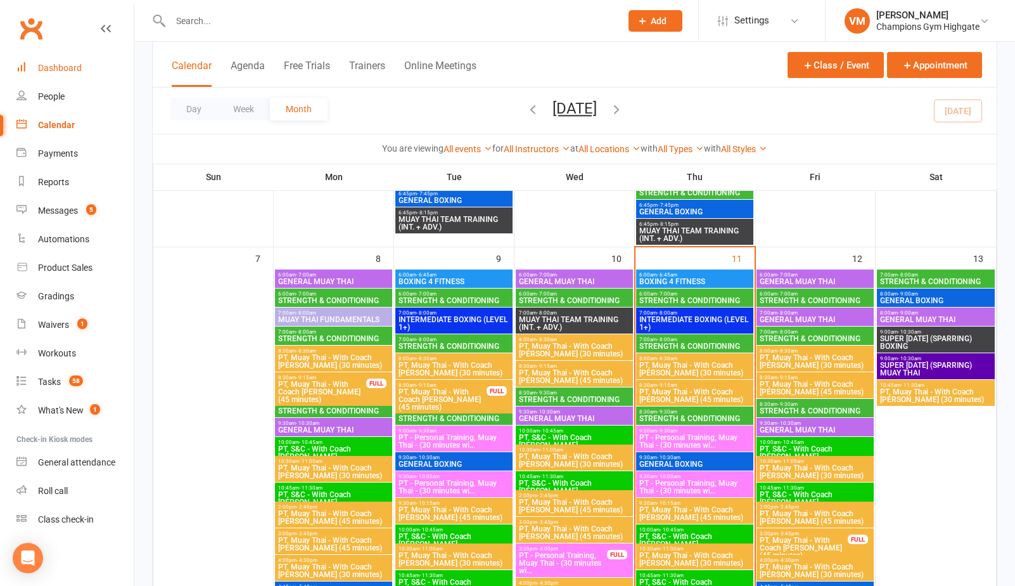
click at [67, 74] on link "Dashboard" at bounding box center [74, 68] width 117 height 29
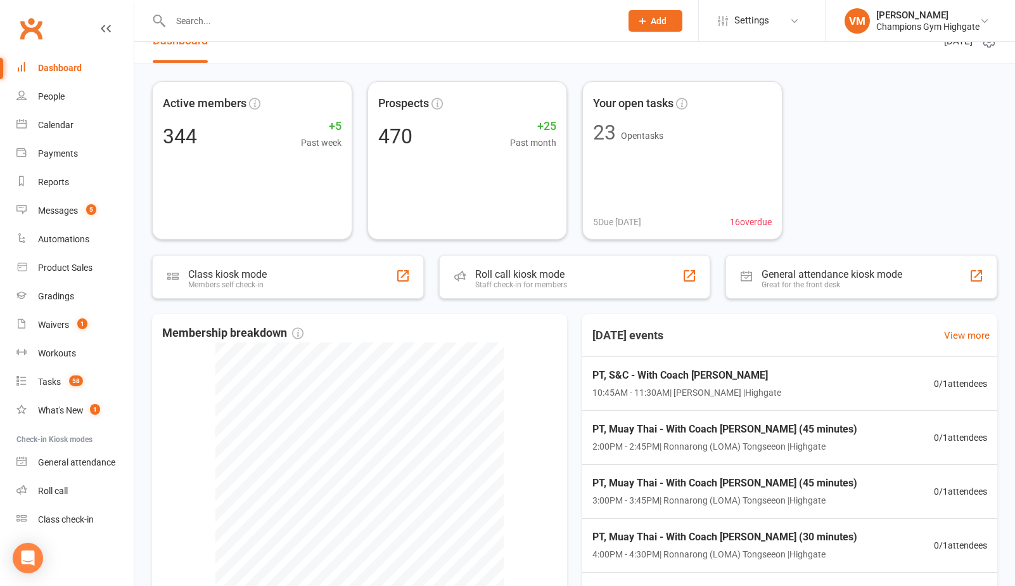
scroll to position [25, 0]
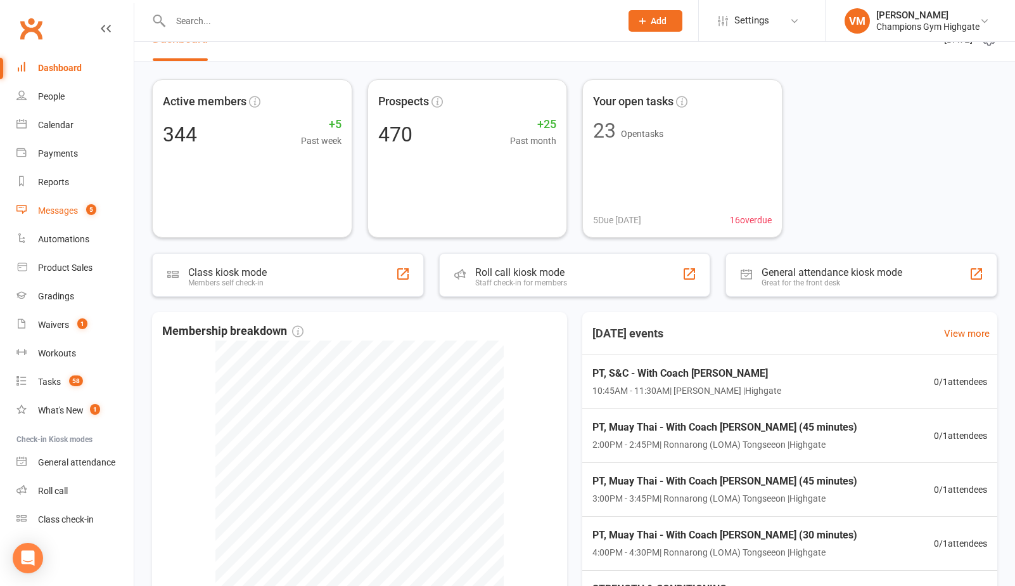
click at [67, 207] on div "Messages" at bounding box center [58, 210] width 40 height 10
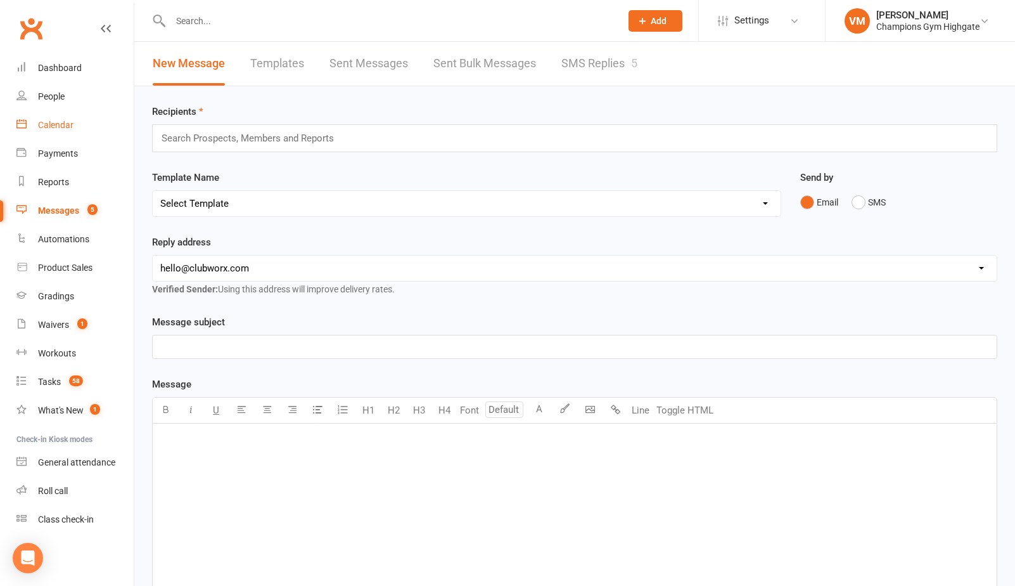
click at [64, 121] on div "Calendar" at bounding box center [55, 125] width 35 height 10
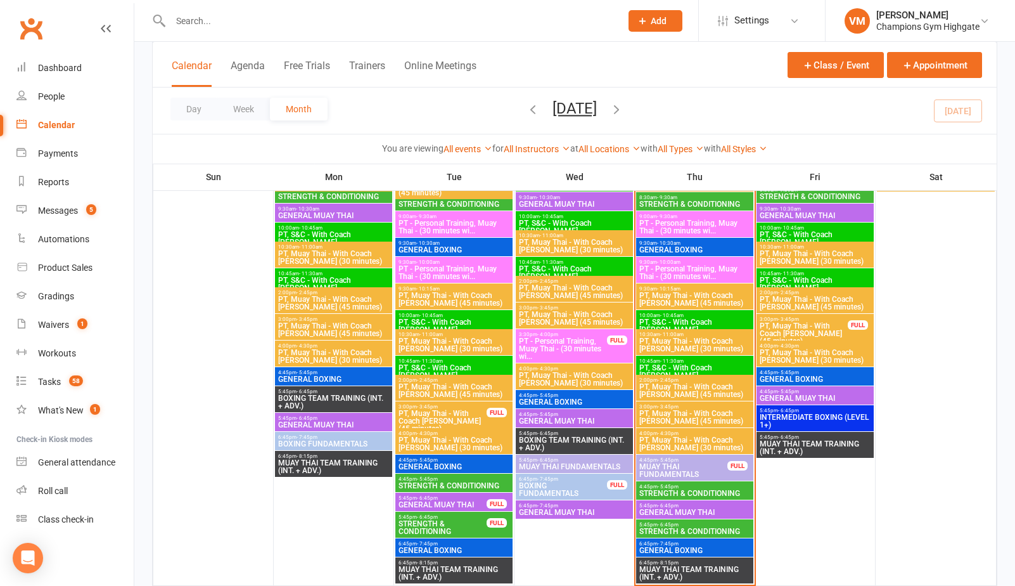
scroll to position [851, 0]
